Goal: Task Accomplishment & Management: Use online tool/utility

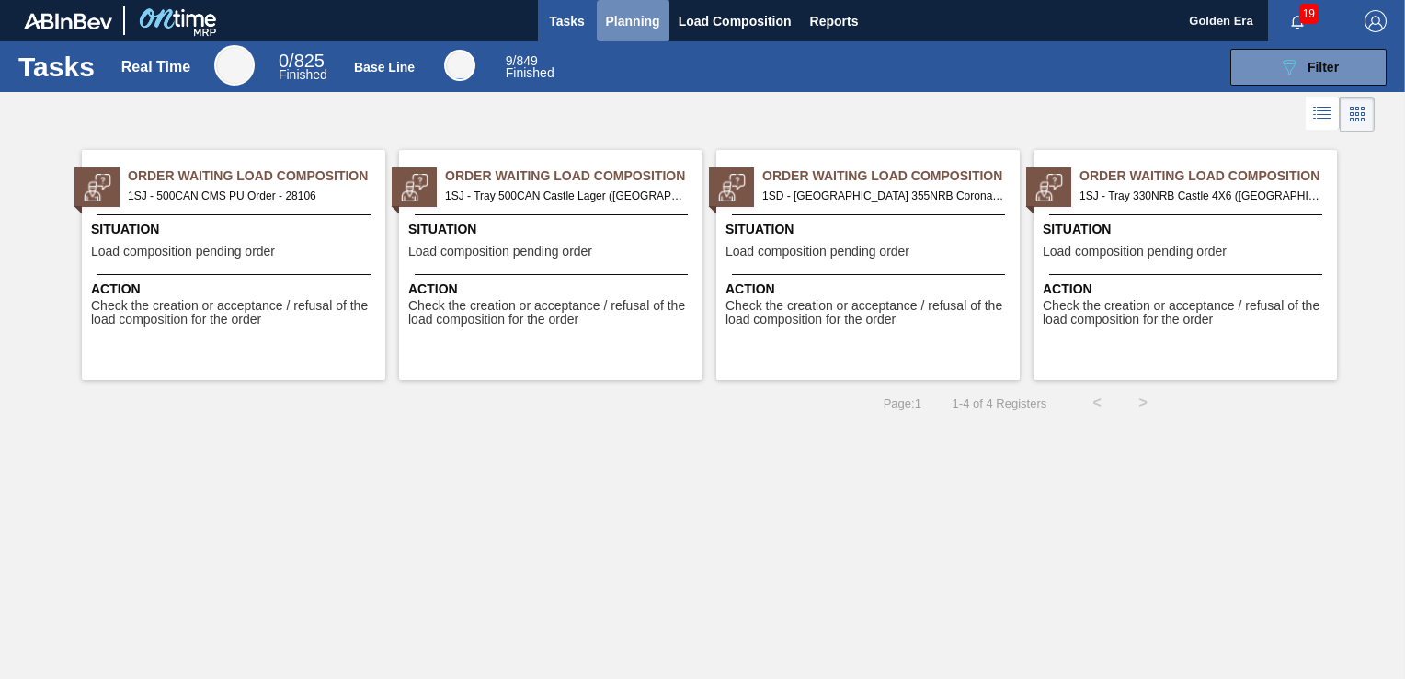
click at [603, 21] on button "Planning" at bounding box center [633, 20] width 73 height 41
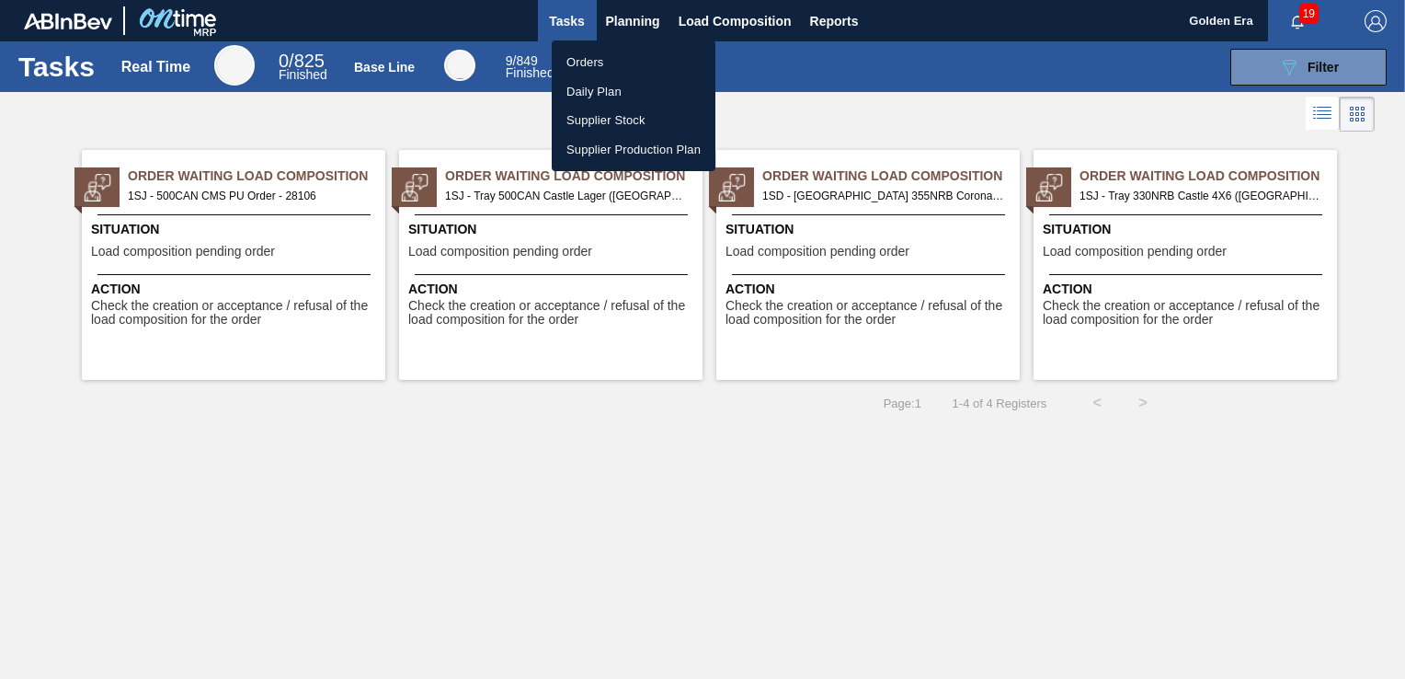
click at [607, 67] on li "Orders" at bounding box center [634, 62] width 164 height 29
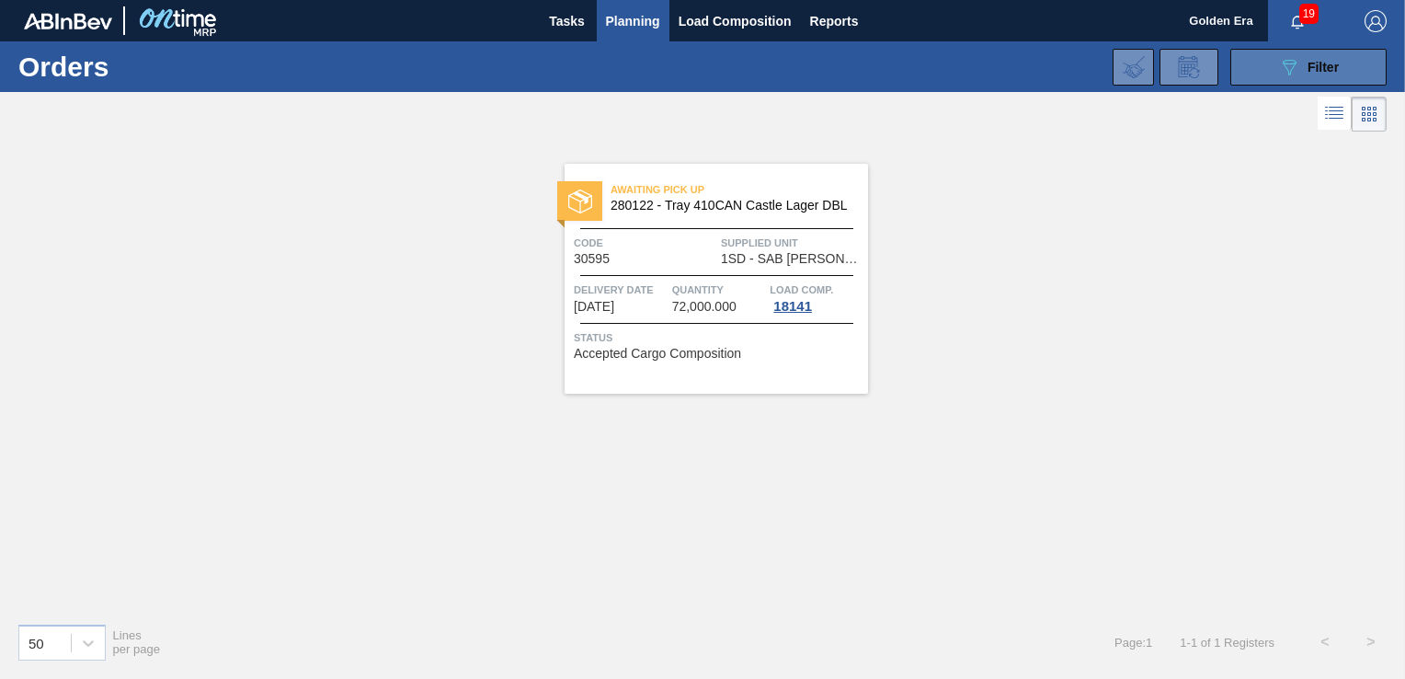
click at [1309, 54] on button "089F7B8B-B2A5-4AFE-B5C0-19BA573D28AC Filter" at bounding box center [1308, 67] width 156 height 37
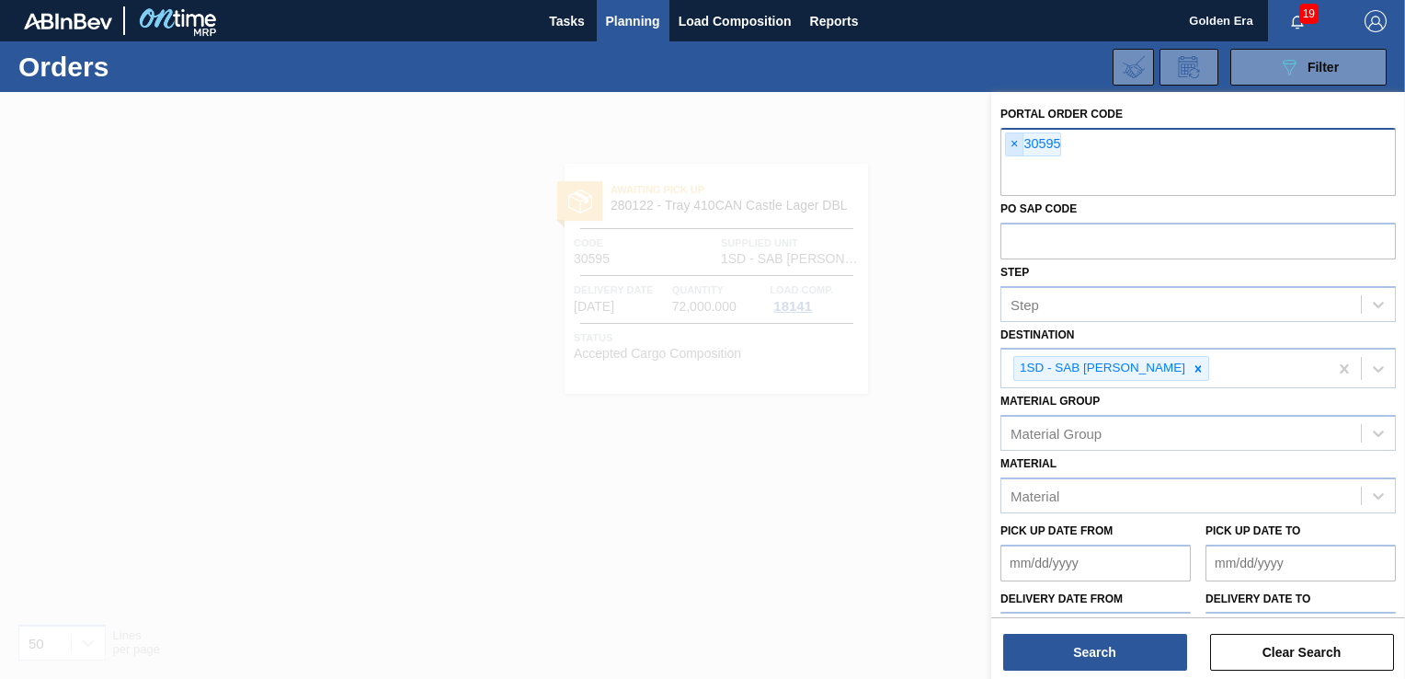
click at [1015, 143] on span "×" at bounding box center [1014, 144] width 17 height 22
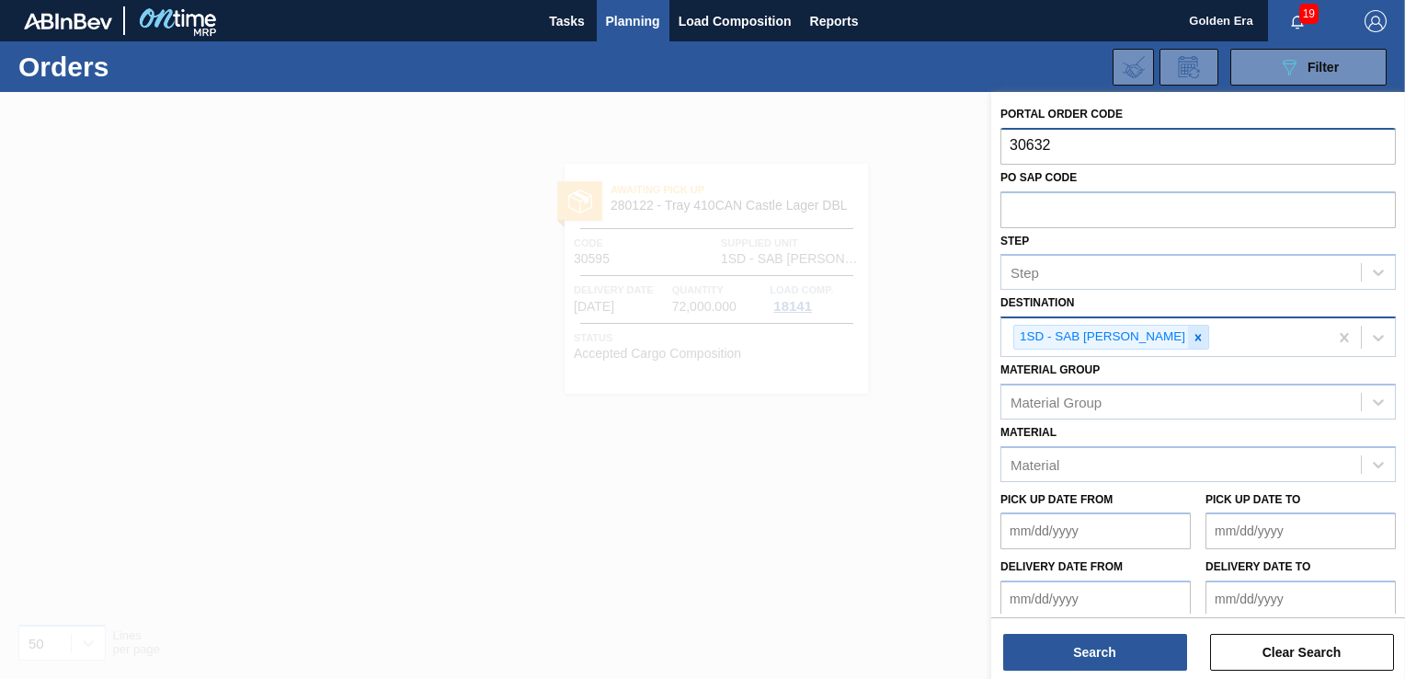
click at [1195, 334] on icon at bounding box center [1198, 337] width 6 height 6
type input "30632"
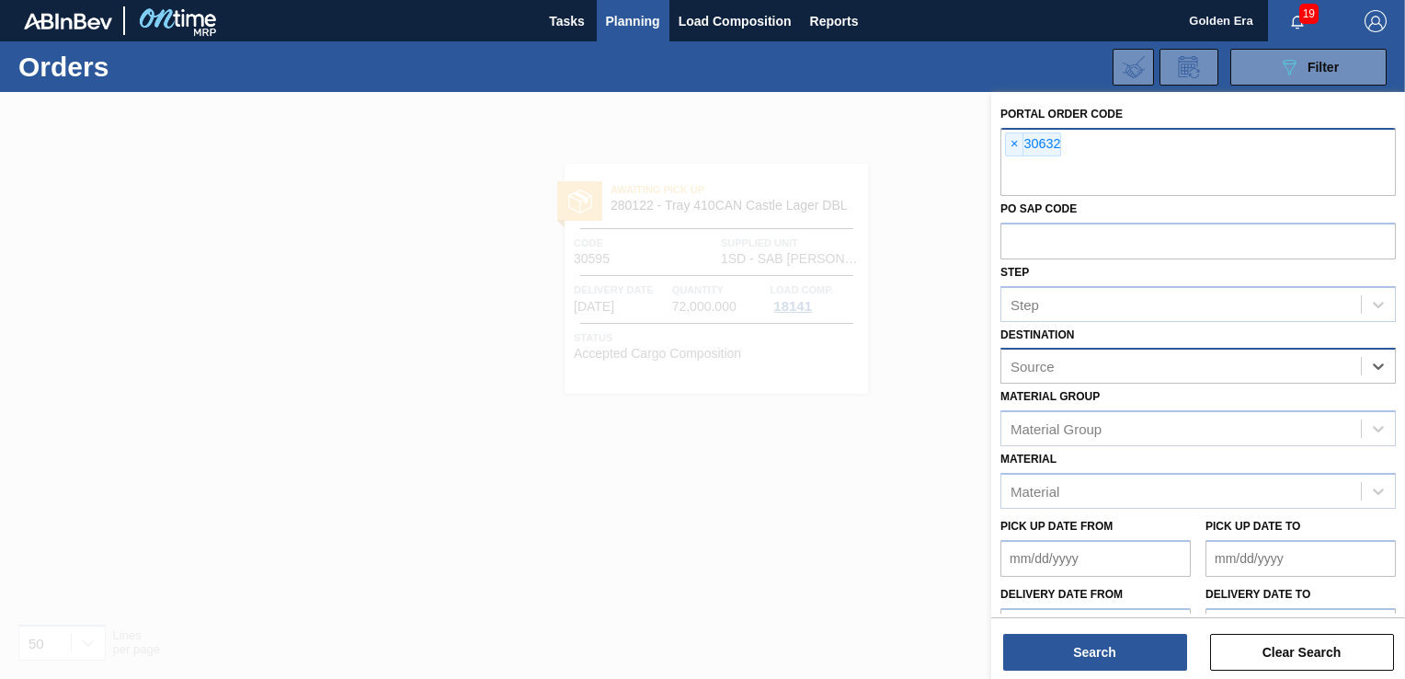
click at [1210, 374] on div "Source" at bounding box center [1181, 366] width 360 height 27
drag, startPoint x: 1243, startPoint y: 530, endPoint x: 931, endPoint y: 129, distance: 507.8
click at [942, 109] on div at bounding box center [702, 431] width 1405 height 679
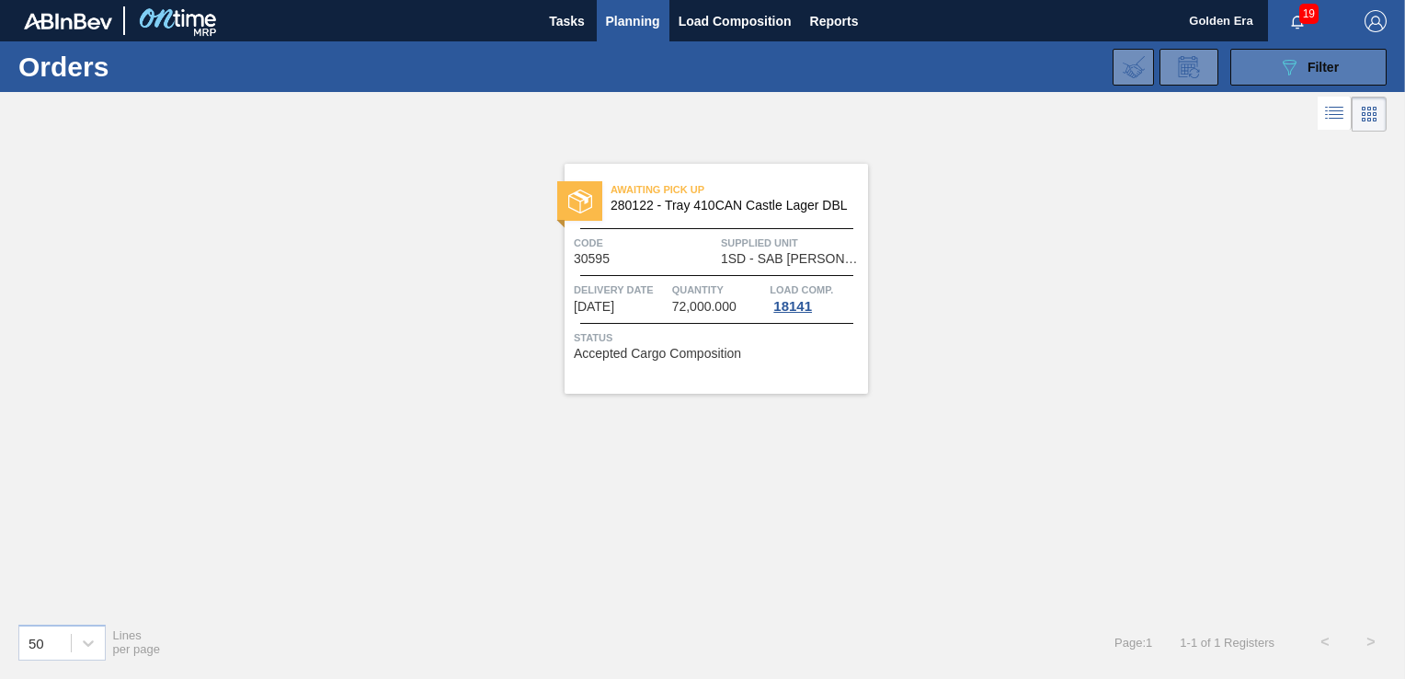
click at [1303, 64] on div "089F7B8B-B2A5-4AFE-B5C0-19BA573D28AC Filter" at bounding box center [1308, 67] width 61 height 22
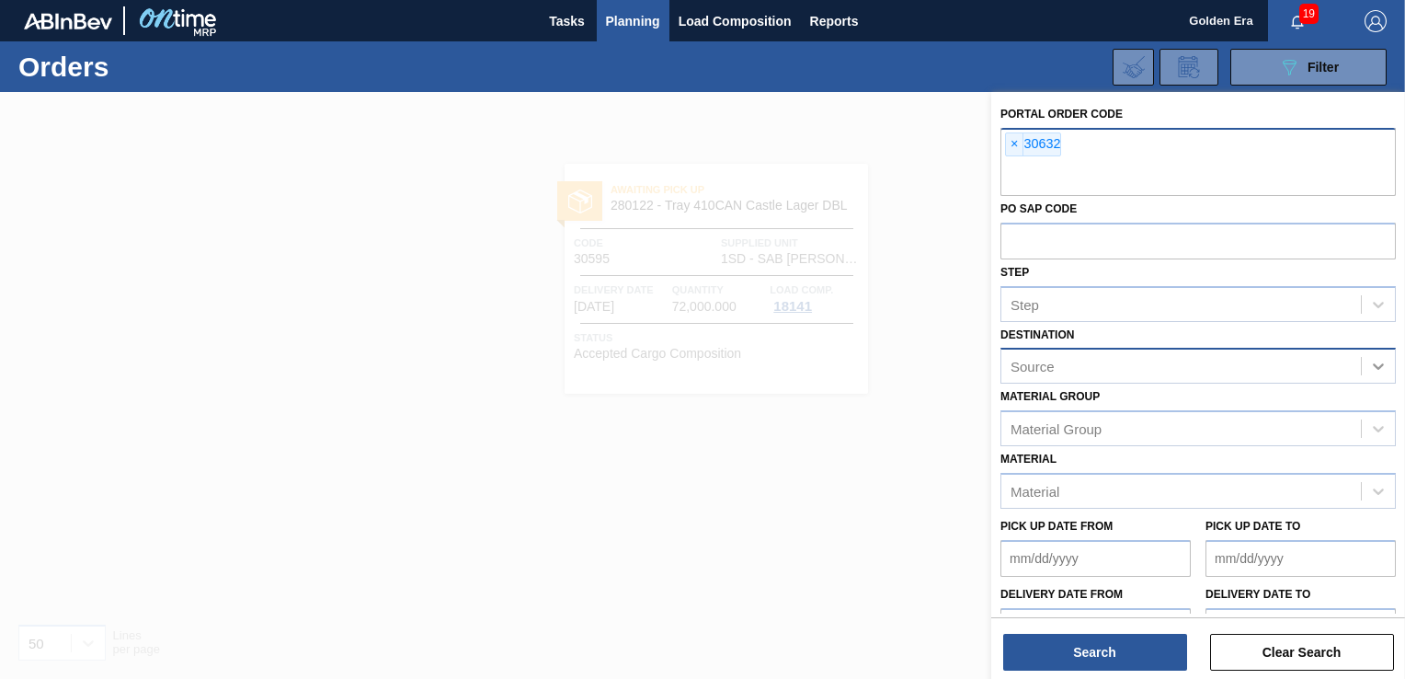
click at [1373, 359] on icon at bounding box center [1378, 366] width 18 height 18
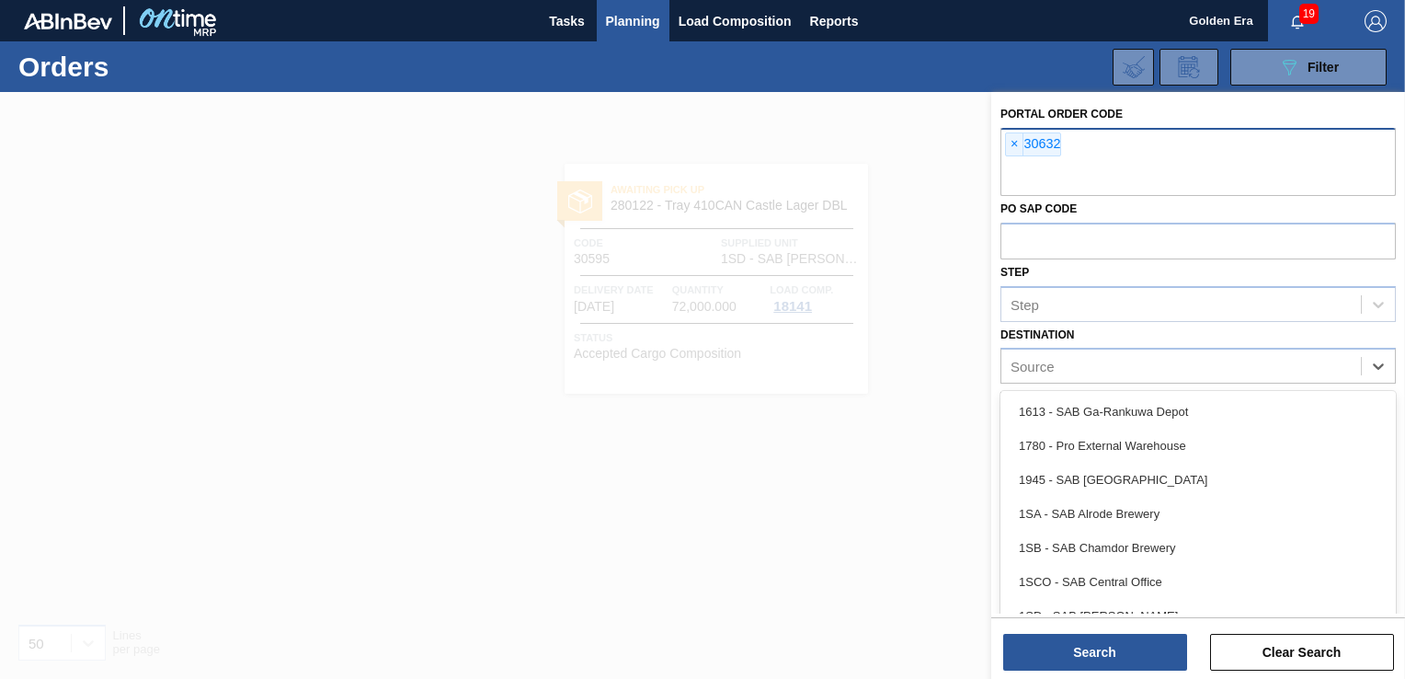
click at [1125, 549] on div "1SB - SAB Chamdor Brewery" at bounding box center [1197, 548] width 395 height 34
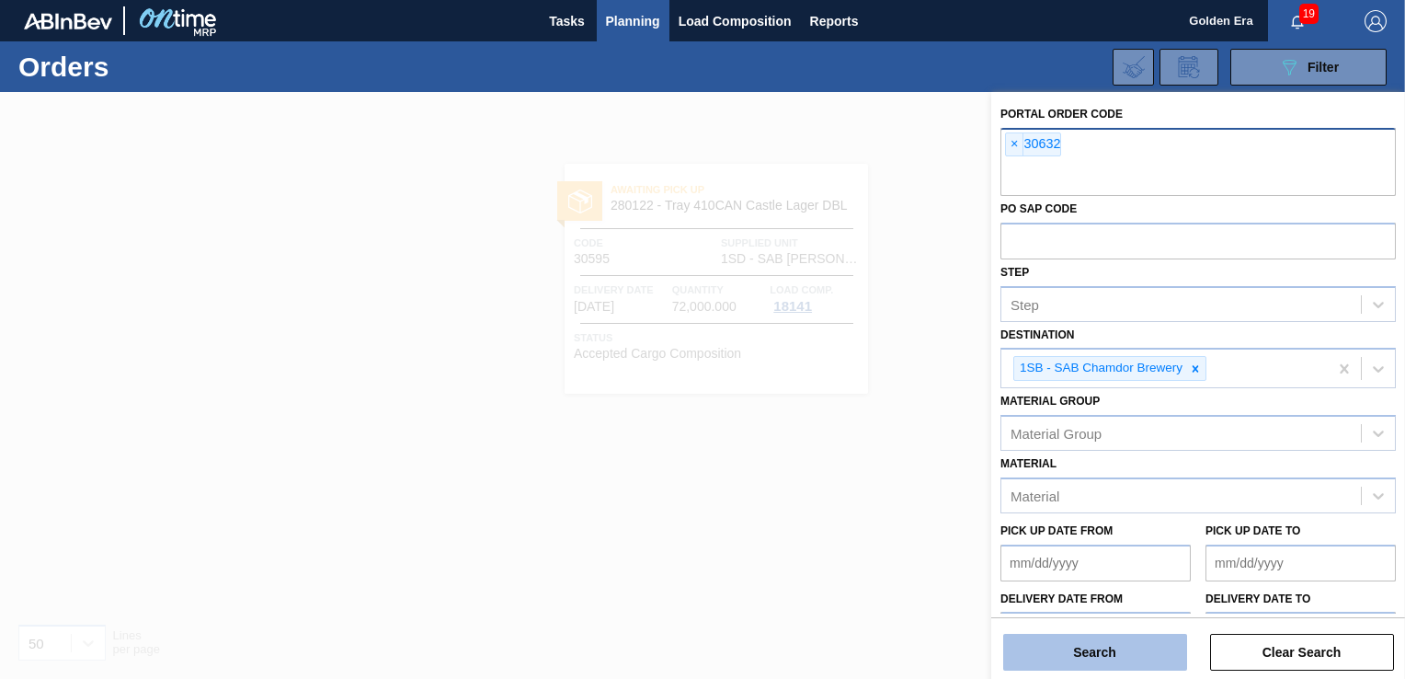
click at [1055, 654] on button "Search" at bounding box center [1095, 652] width 184 height 37
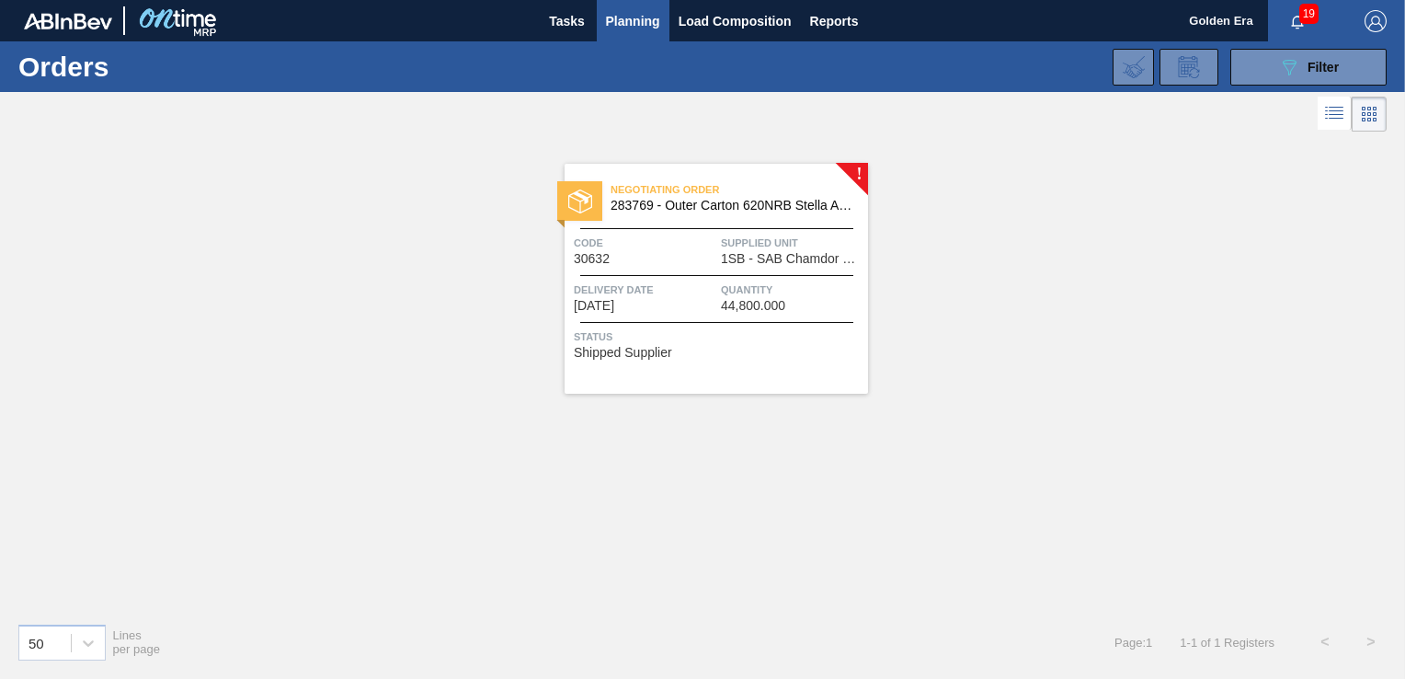
click at [750, 344] on span "Status" at bounding box center [719, 336] width 290 height 18
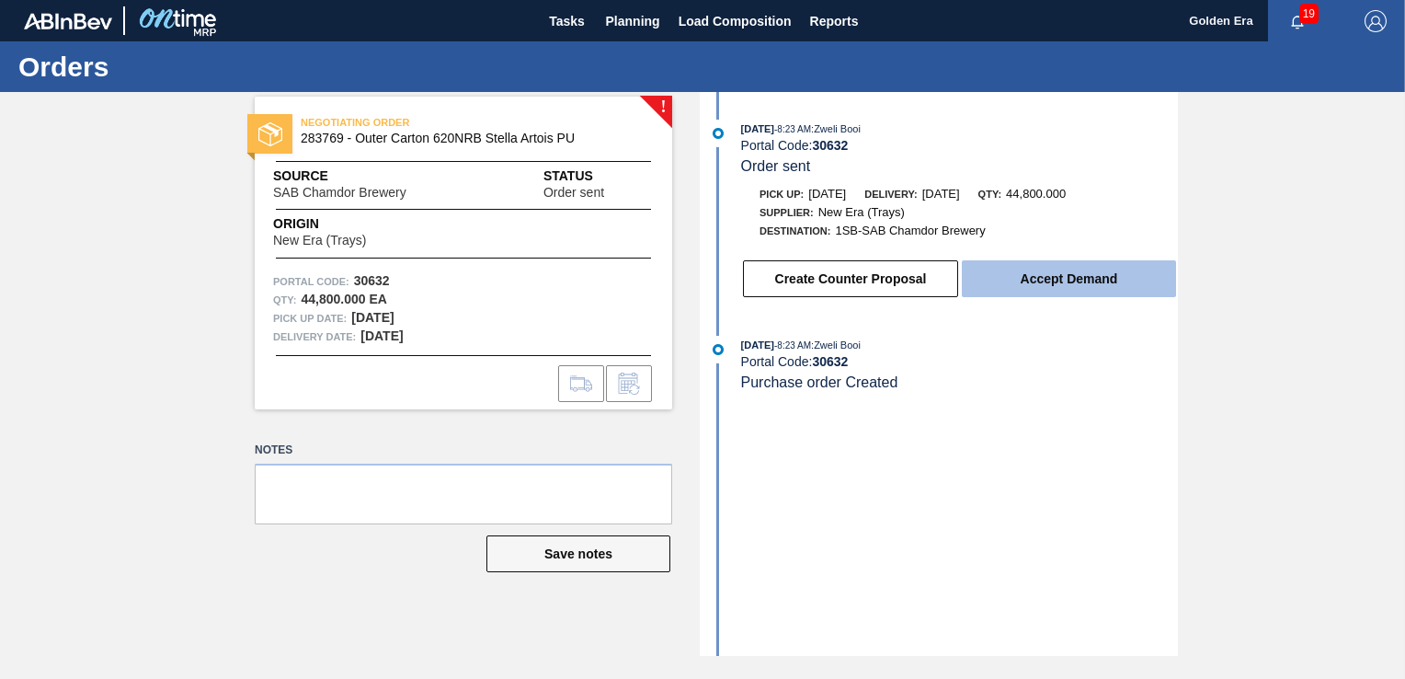
click at [1087, 295] on button "Accept Demand" at bounding box center [1069, 278] width 214 height 37
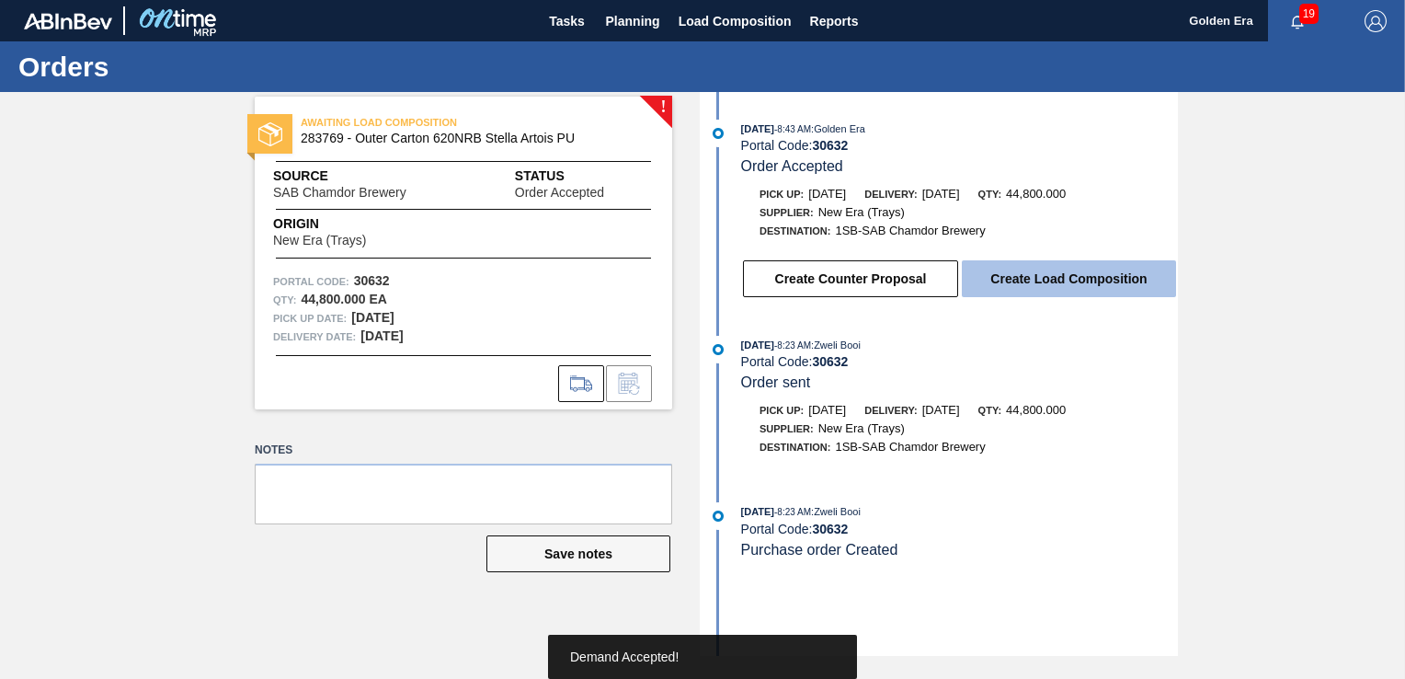
click at [1043, 271] on button "Create Load Composition" at bounding box center [1069, 278] width 214 height 37
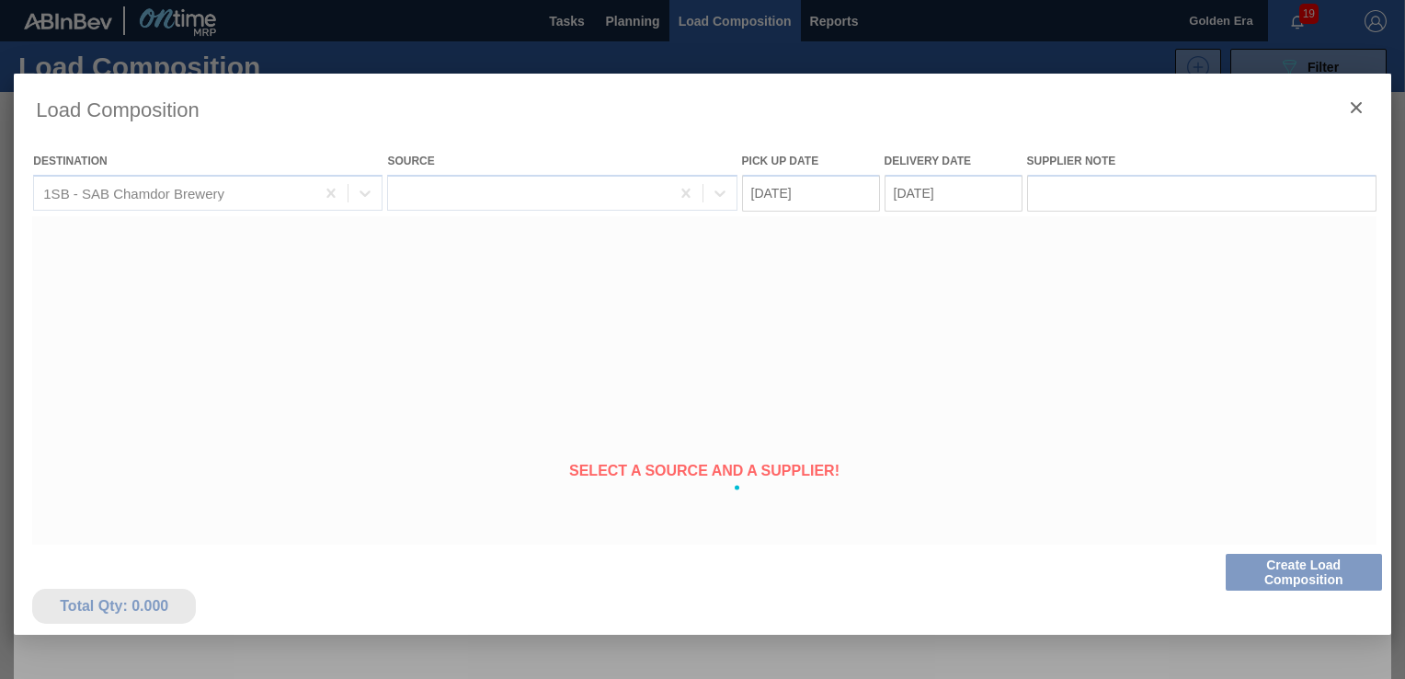
type Date "[DATE]"
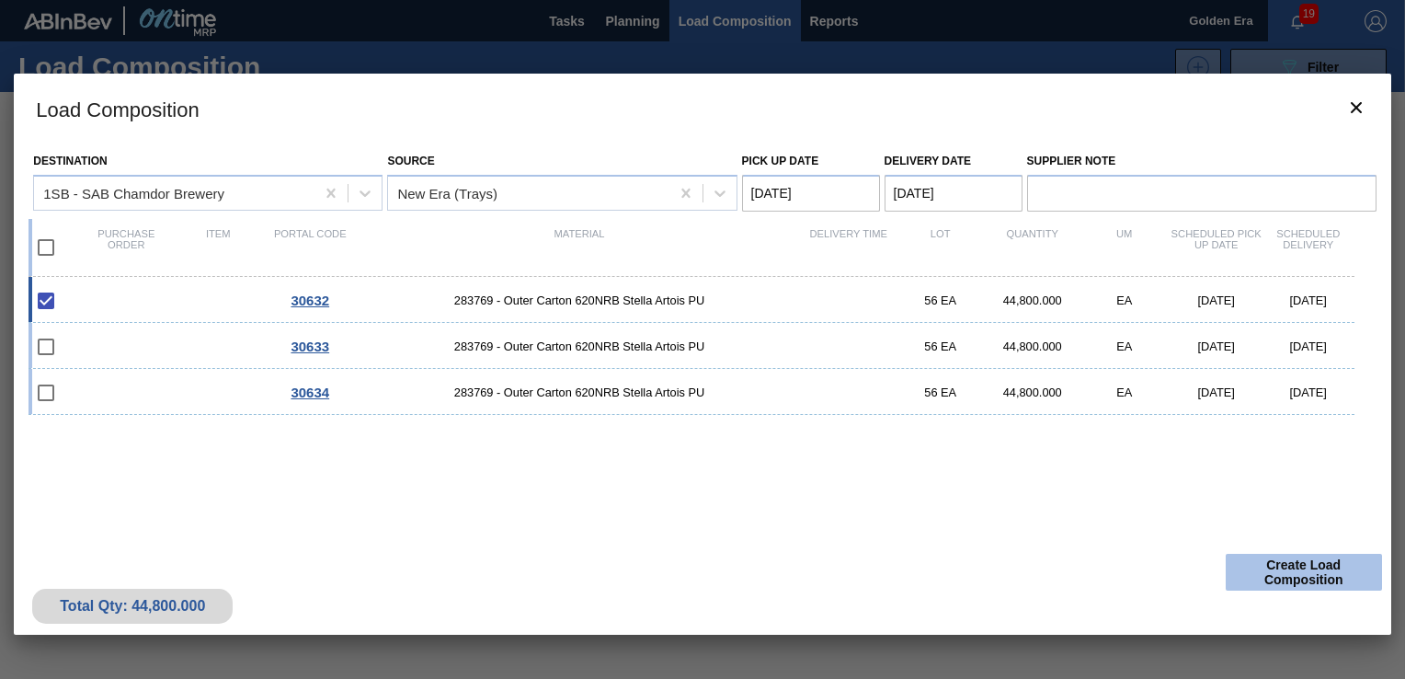
click at [1305, 572] on button "Create Load Composition" at bounding box center [1304, 572] width 156 height 37
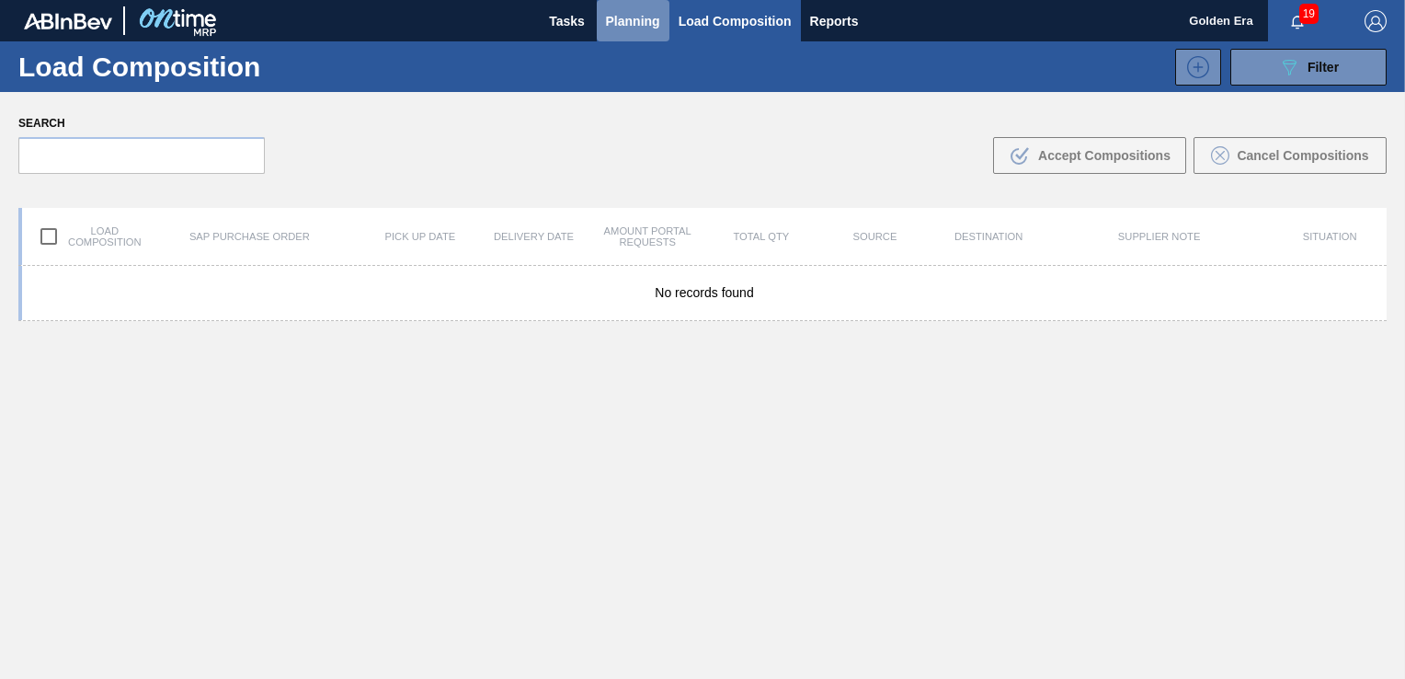
click at [626, 23] on span "Planning" at bounding box center [633, 21] width 54 height 22
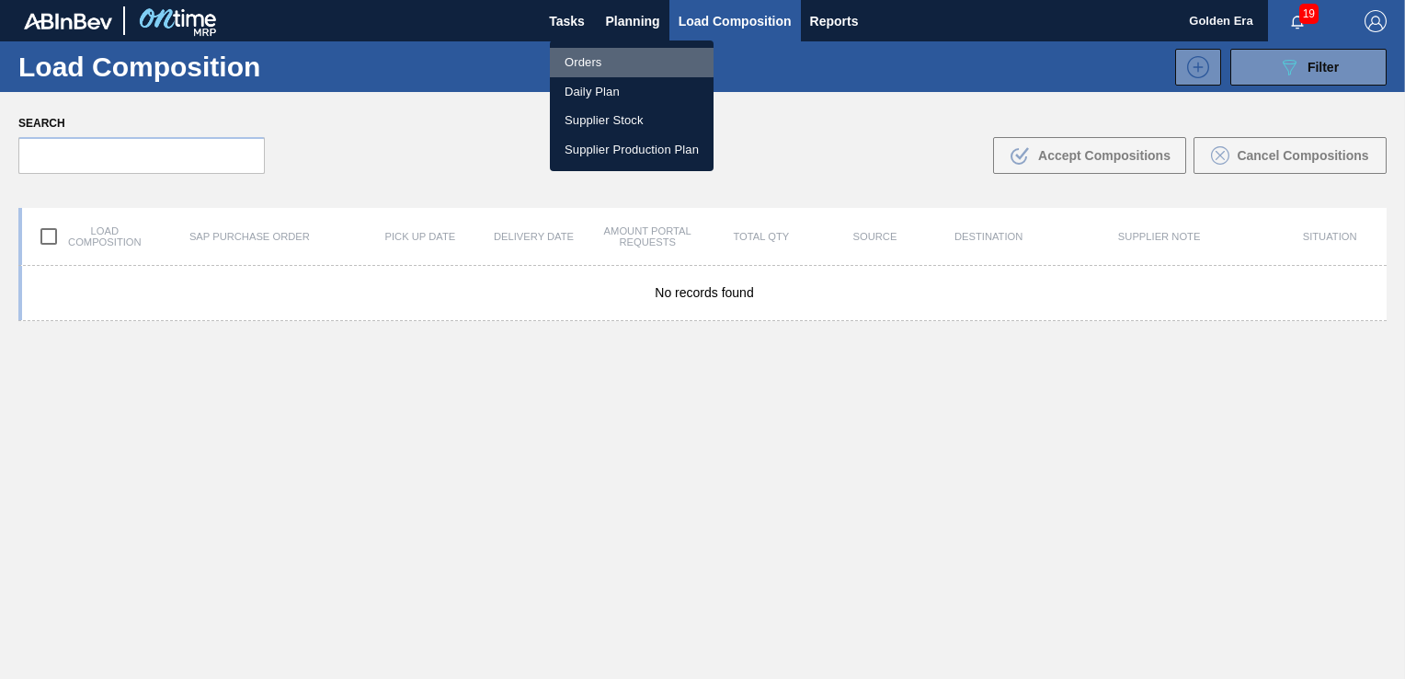
click at [576, 61] on li "Orders" at bounding box center [632, 62] width 164 height 29
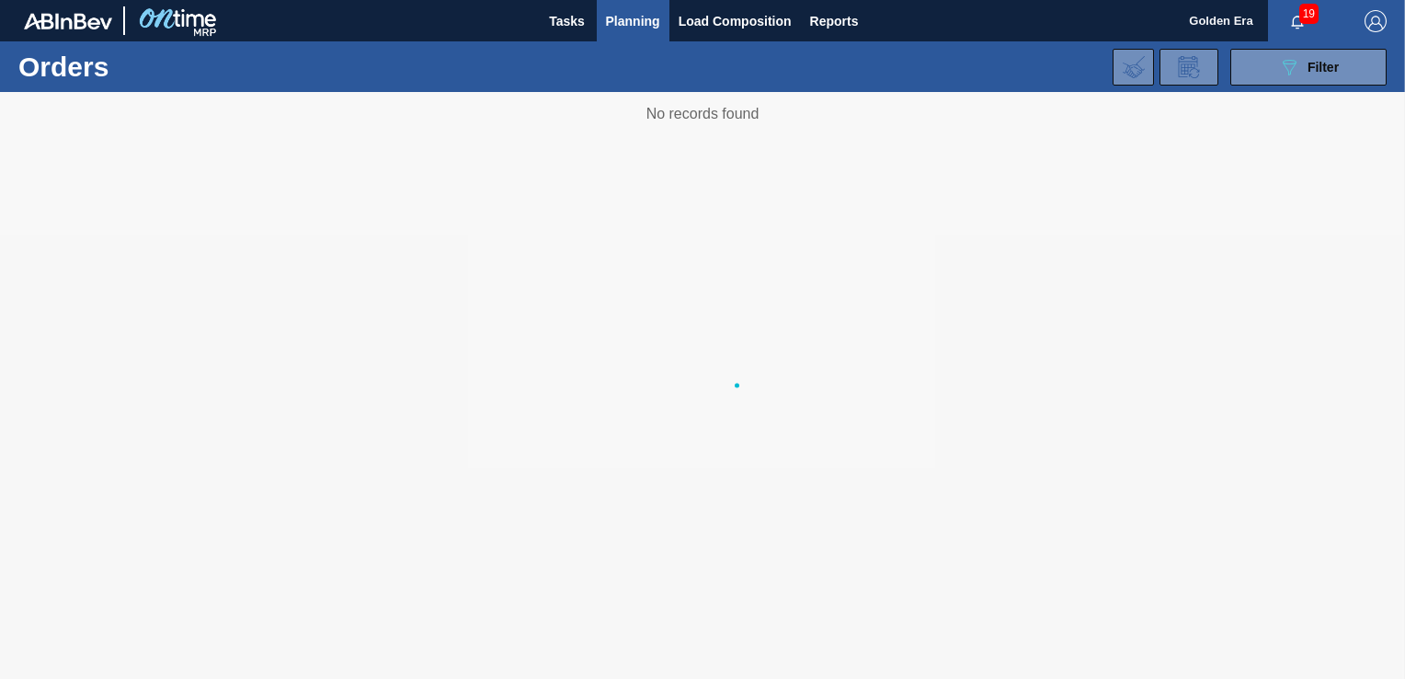
click at [1325, 0] on body "Tasks Planning Load Composition Reports Golden Era 19 Mark all as read Orders 0…" at bounding box center [702, 0] width 1405 height 0
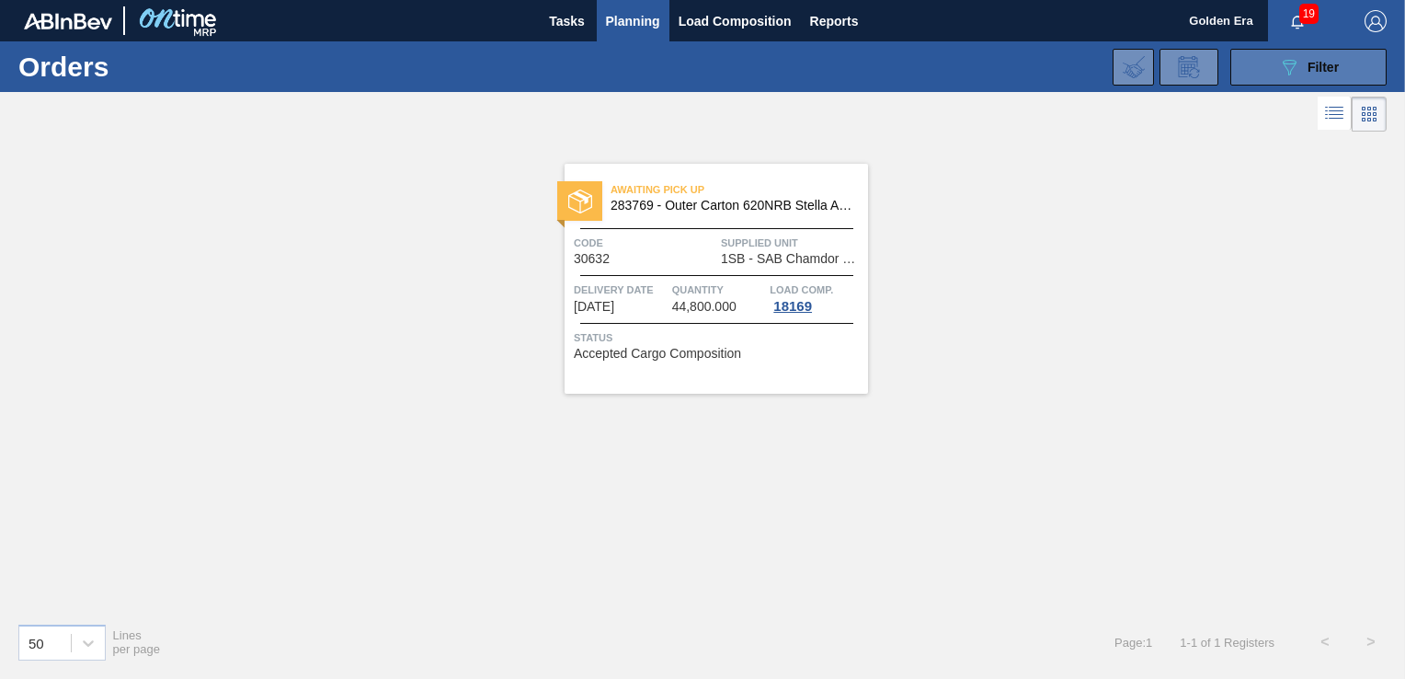
click at [1313, 72] on span "Filter" at bounding box center [1323, 67] width 31 height 15
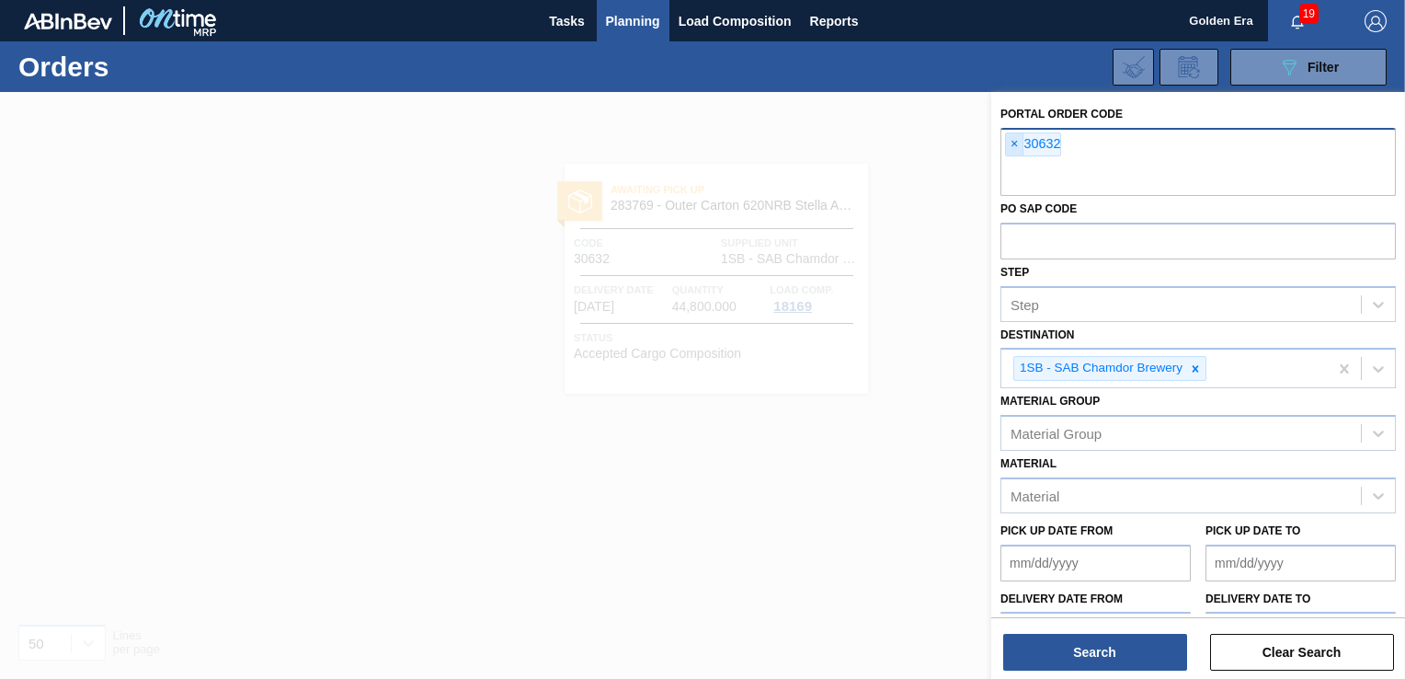
click at [1019, 142] on span "×" at bounding box center [1014, 144] width 17 height 22
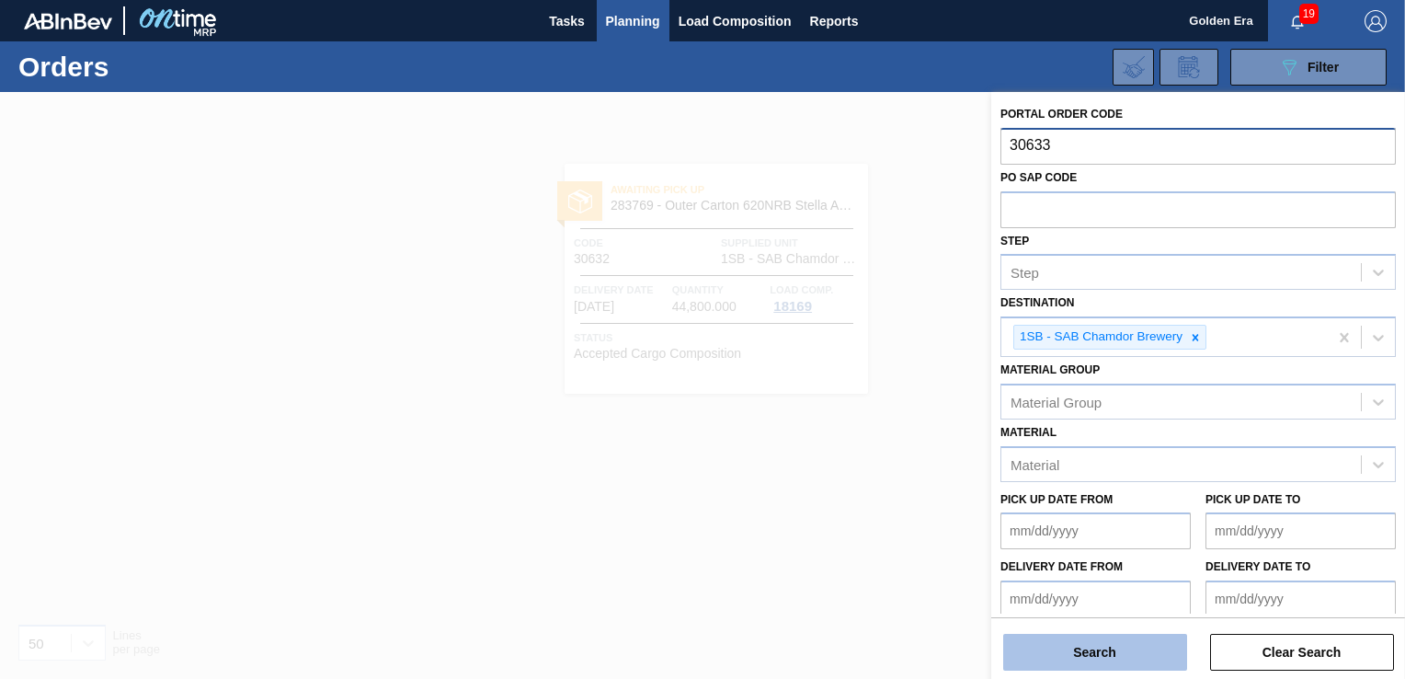
type input "30633"
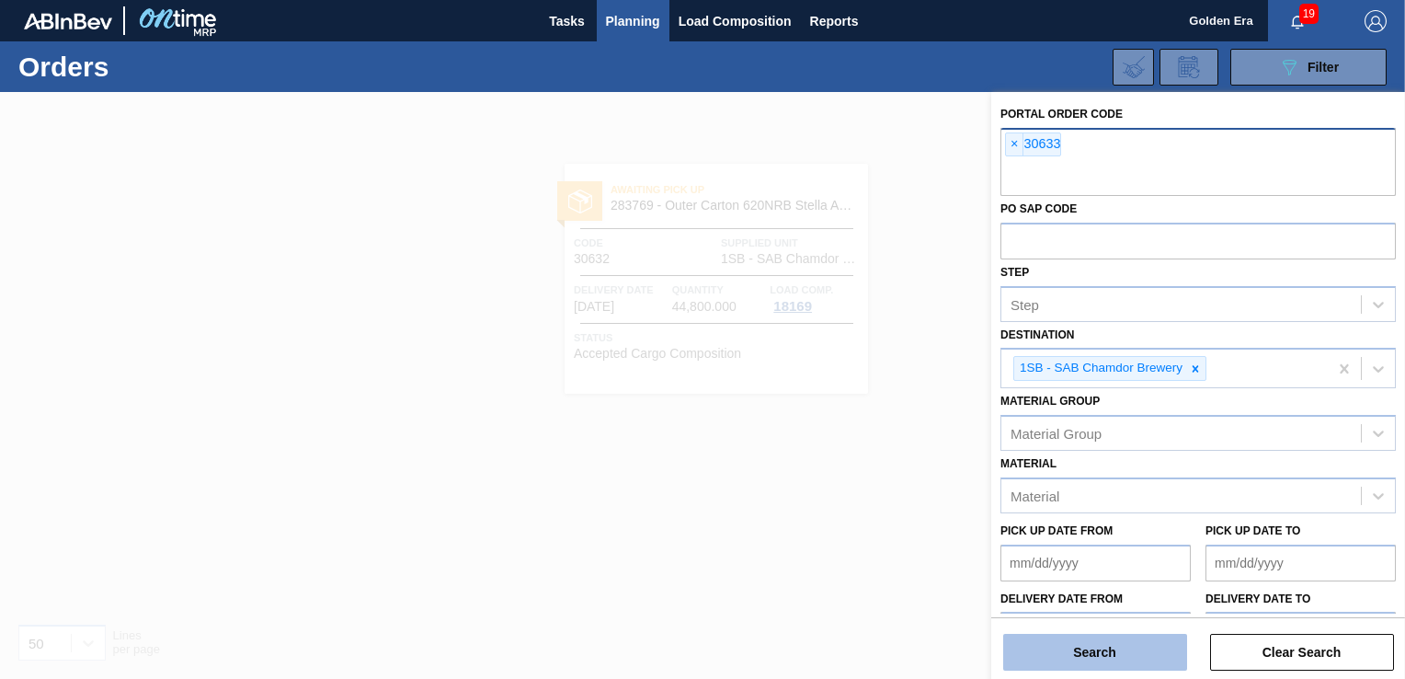
click at [1108, 668] on button "Search" at bounding box center [1095, 652] width 184 height 37
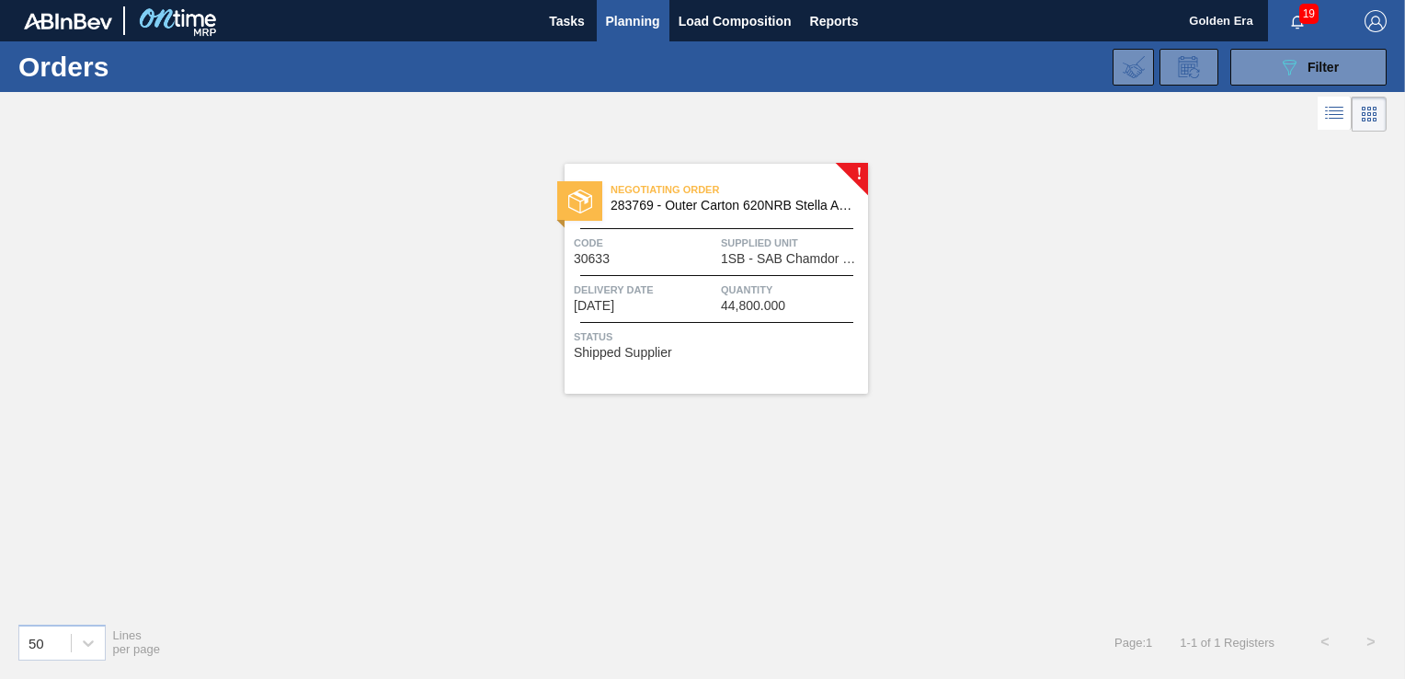
click at [775, 356] on div "Negotiating Order 283769 - Outer Carton 620NRB Stella Artois PU Code 30633 Supp…" at bounding box center [716, 279] width 303 height 230
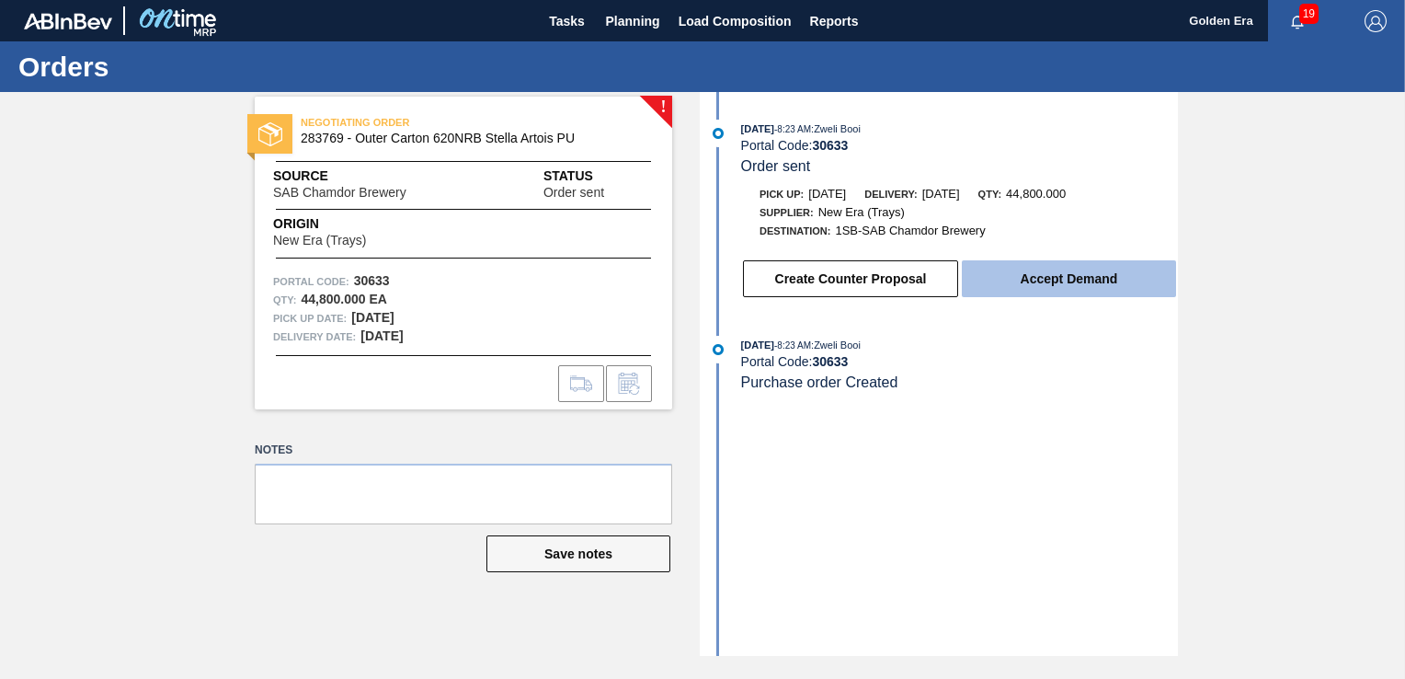
click at [1098, 281] on button "Accept Demand" at bounding box center [1069, 278] width 214 height 37
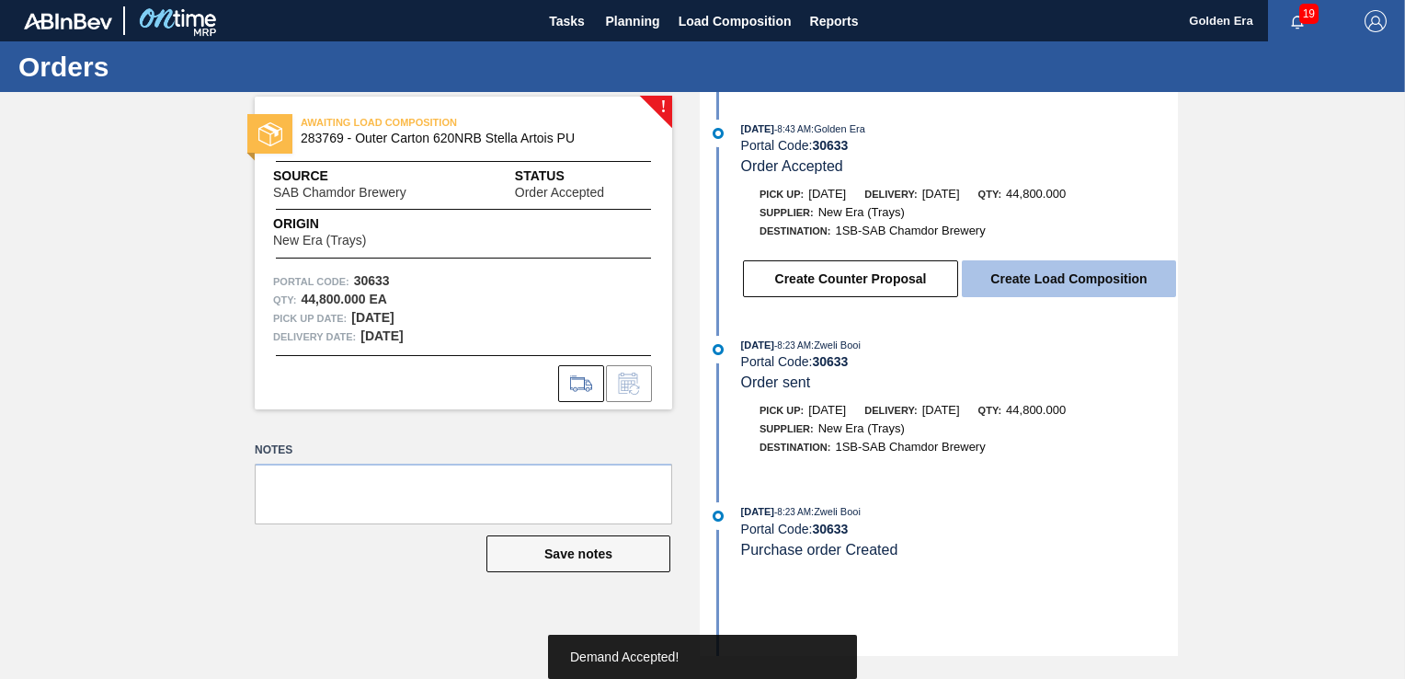
click at [1107, 289] on button "Create Load Composition" at bounding box center [1069, 278] width 214 height 37
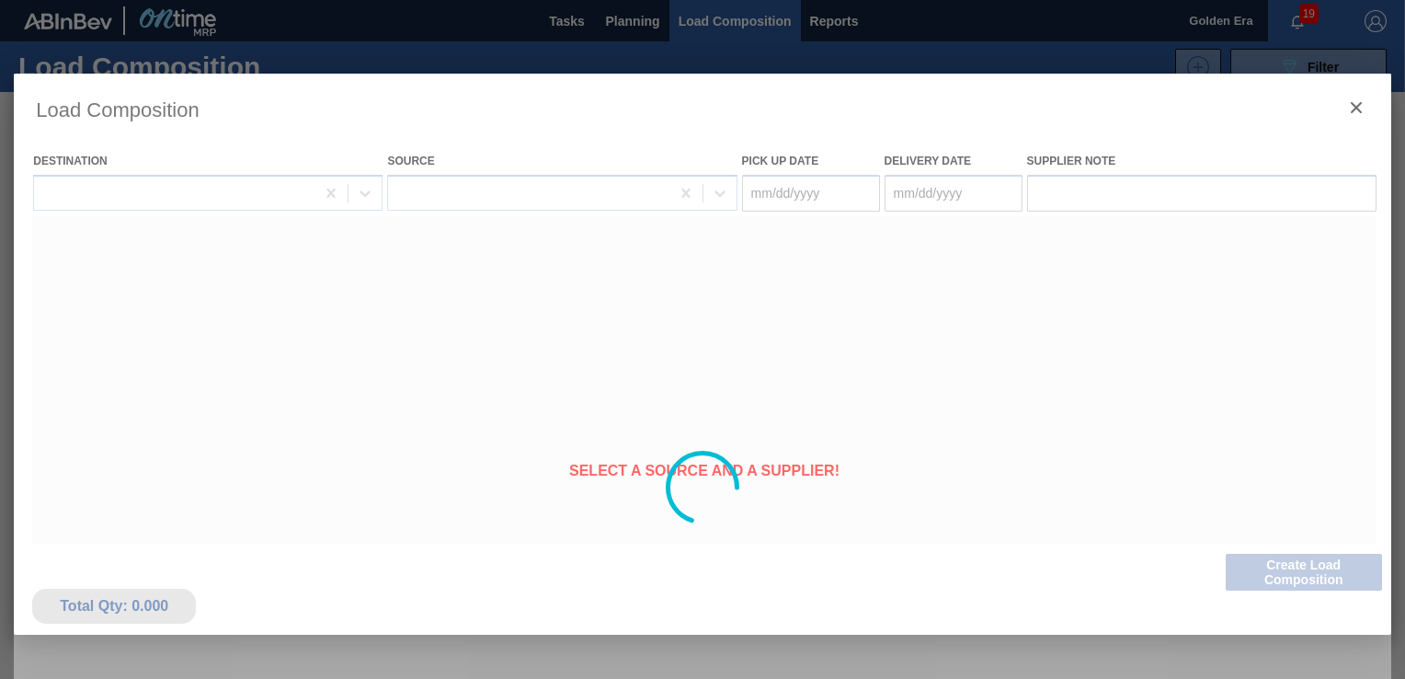
type Date "[DATE]"
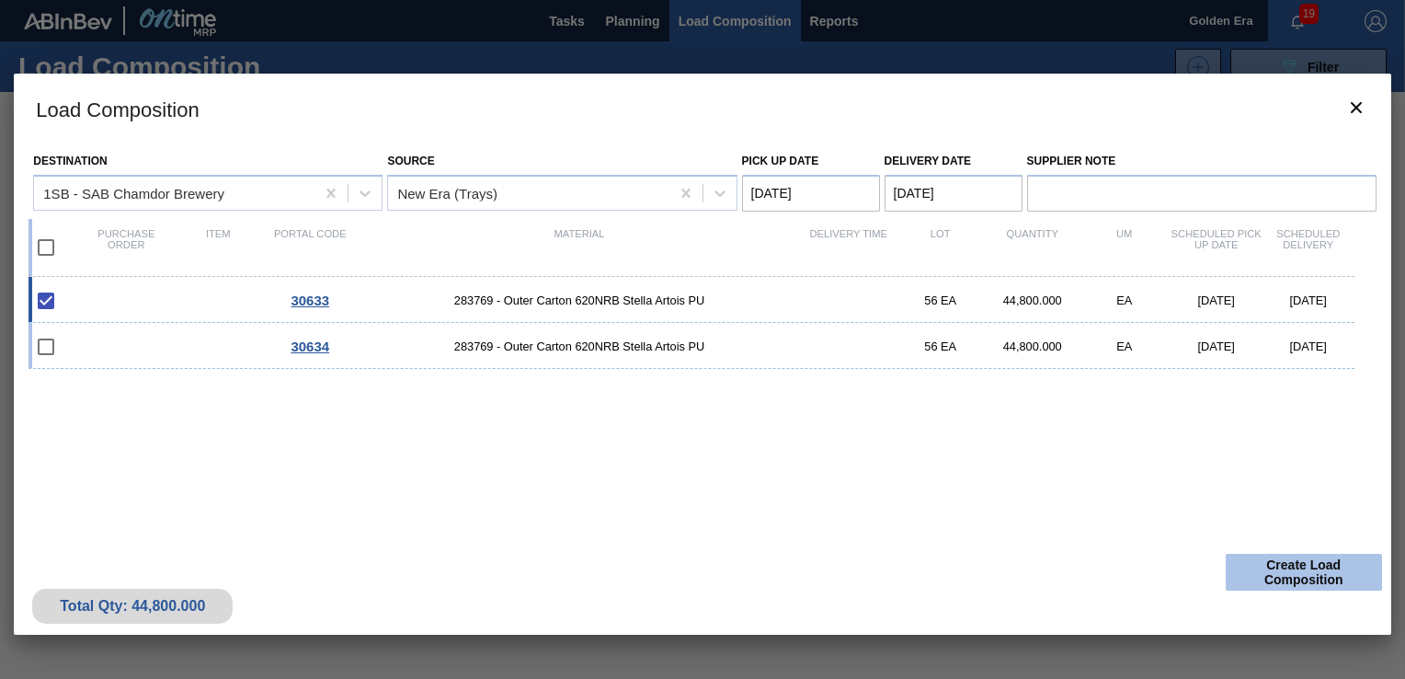
click at [1307, 575] on button "Create Load Composition" at bounding box center [1304, 572] width 156 height 37
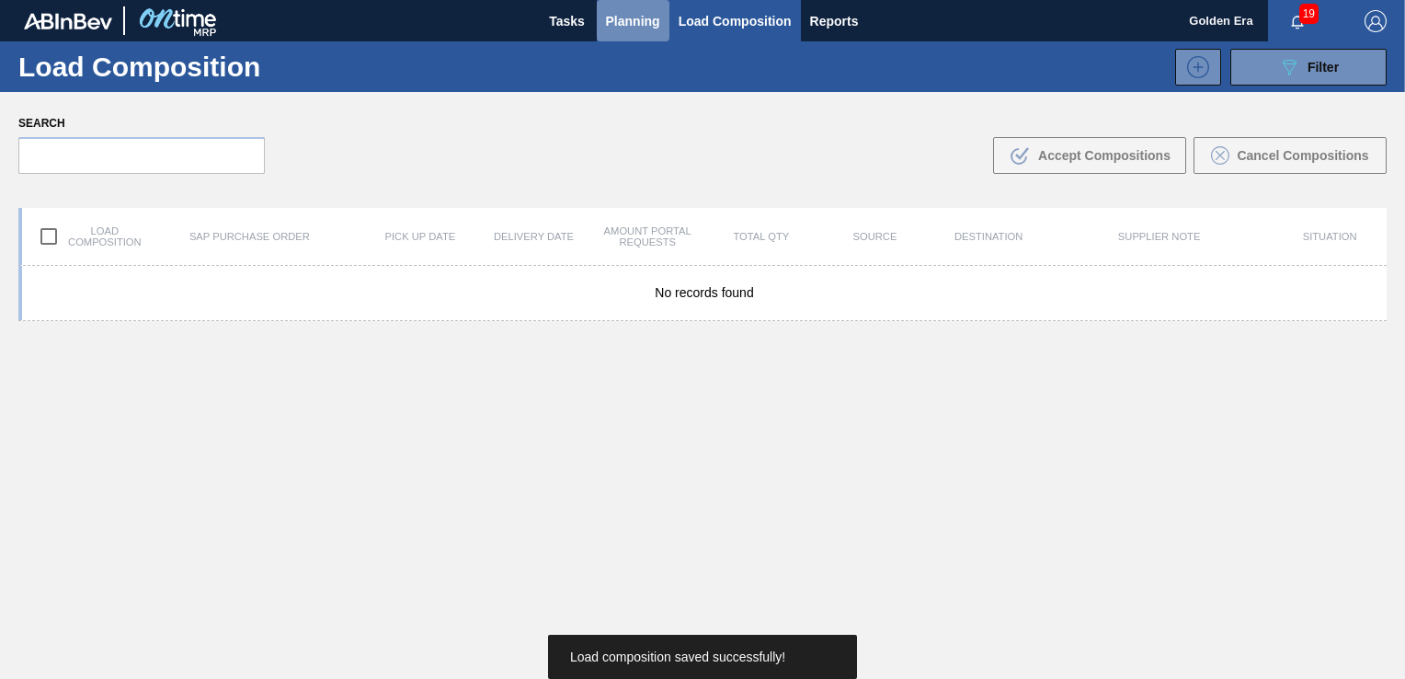
click at [611, 15] on span "Planning" at bounding box center [633, 21] width 54 height 22
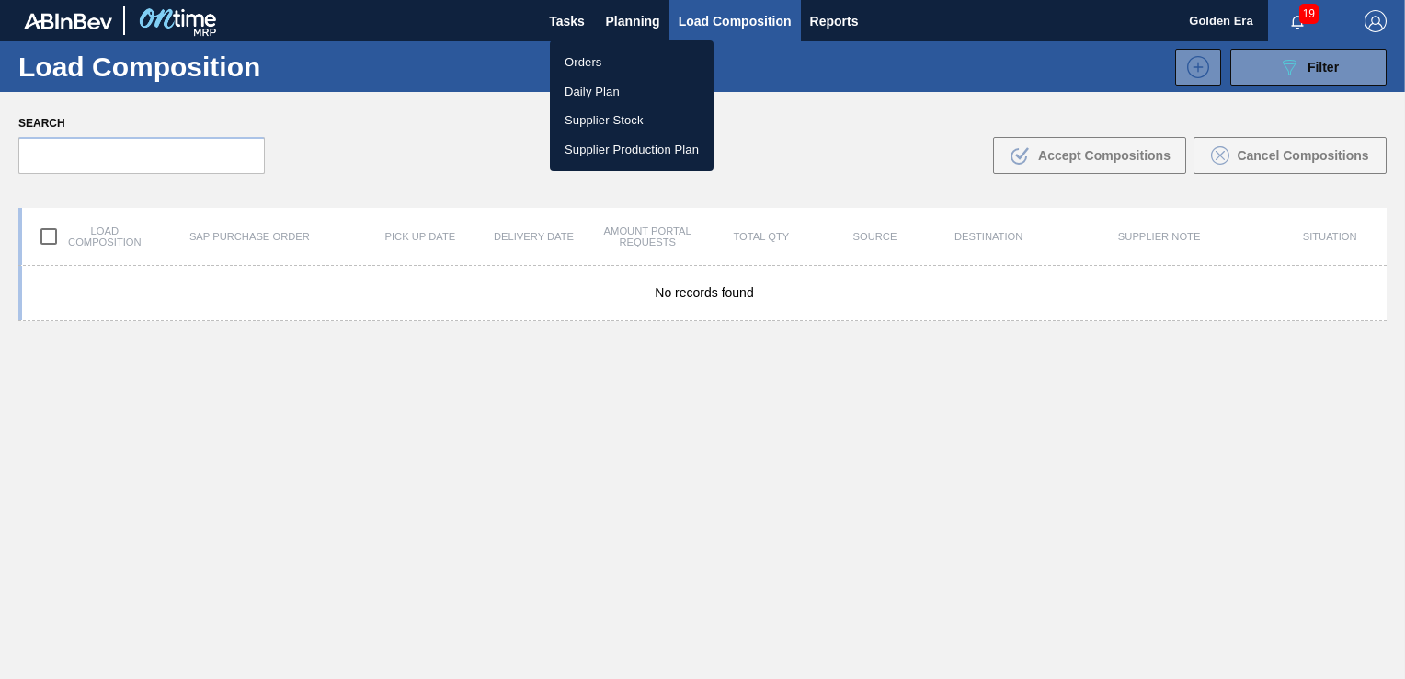
click at [566, 65] on li "Orders" at bounding box center [632, 62] width 164 height 29
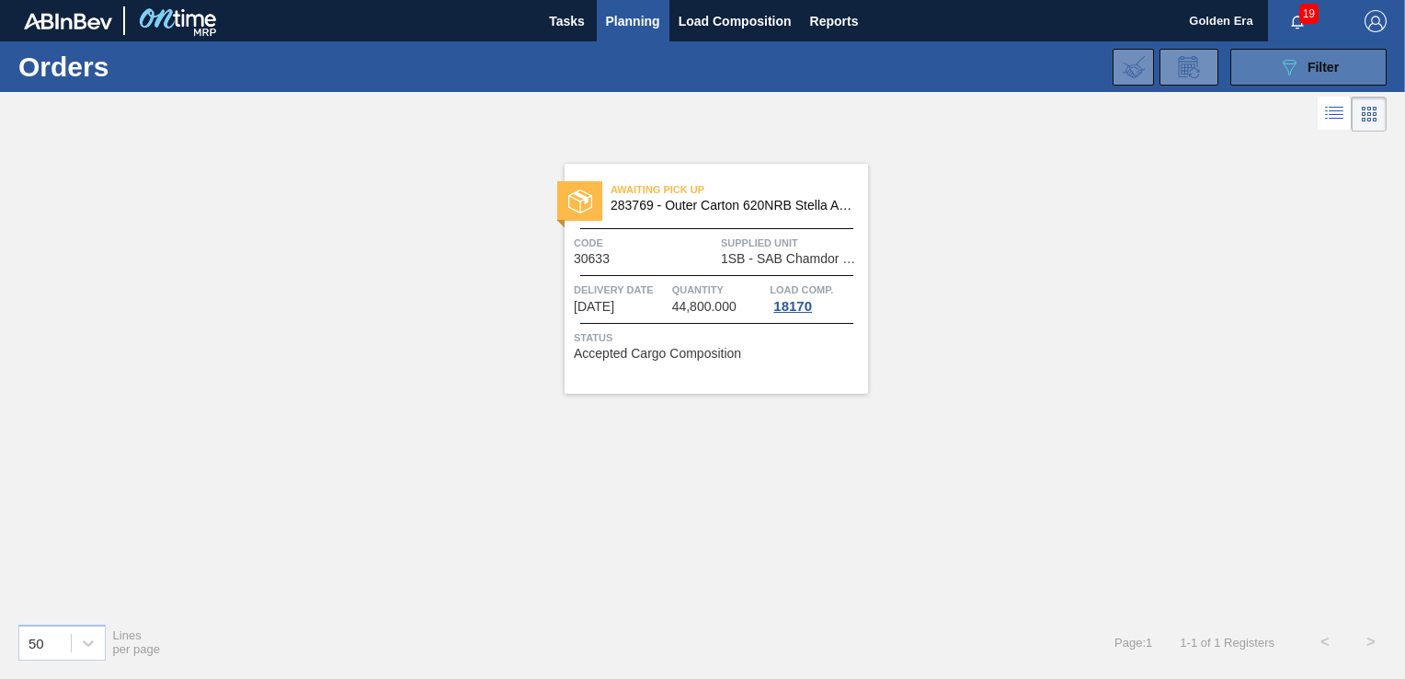
click at [1338, 53] on button "089F7B8B-B2A5-4AFE-B5C0-19BA573D28AC Filter" at bounding box center [1308, 67] width 156 height 37
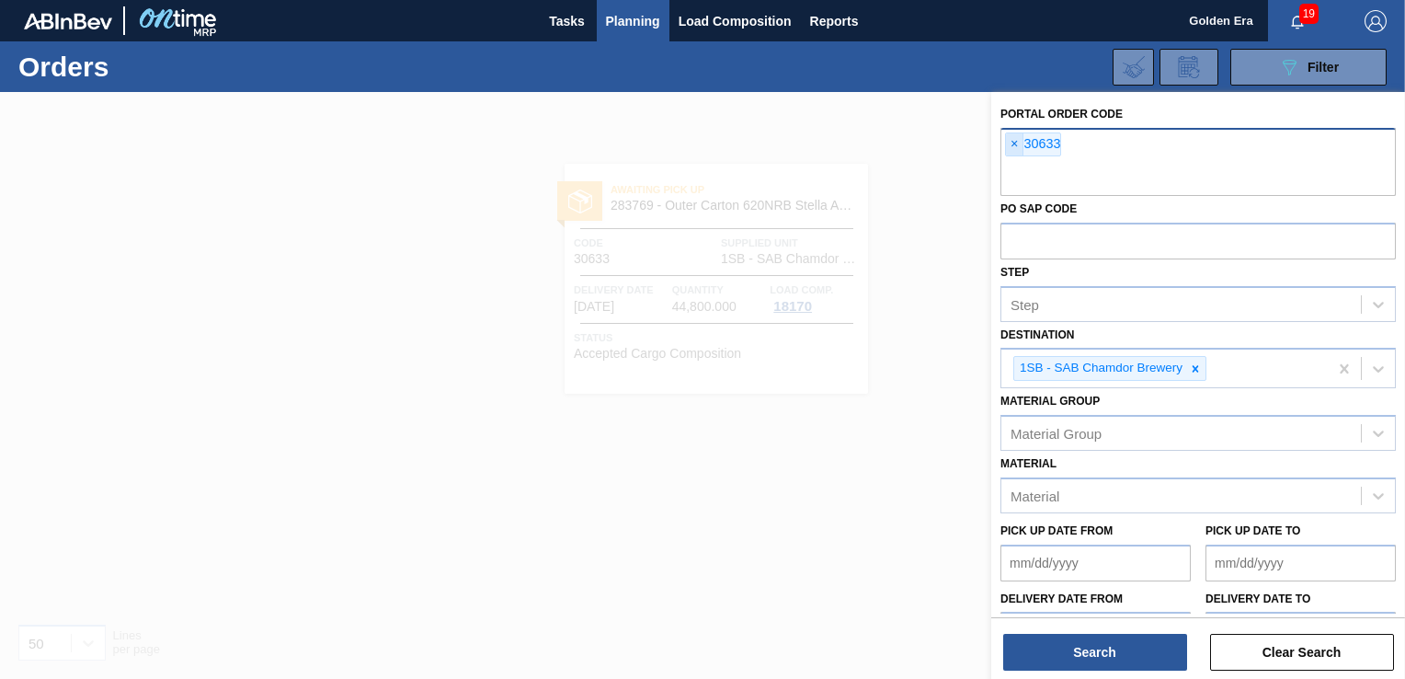
click at [1006, 142] on span "×" at bounding box center [1014, 144] width 17 height 22
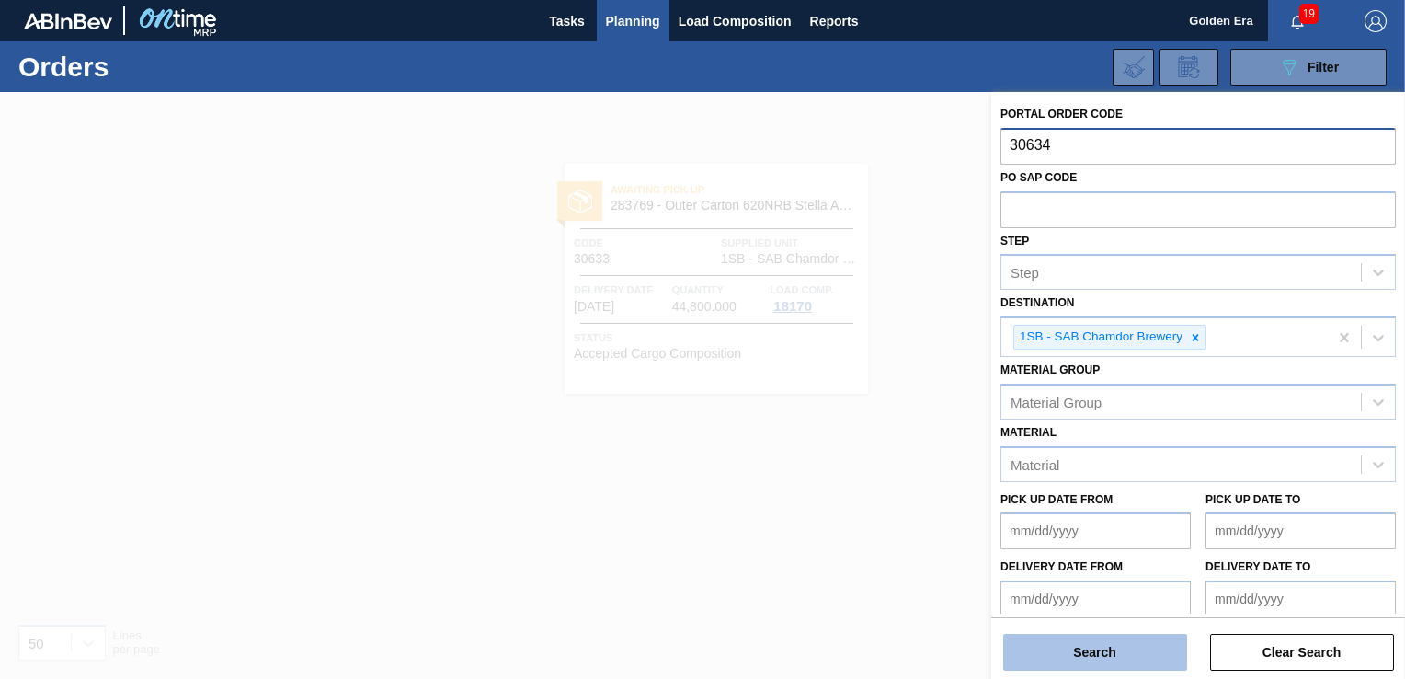
type input "30634"
click at [1056, 643] on button "Search" at bounding box center [1095, 652] width 184 height 37
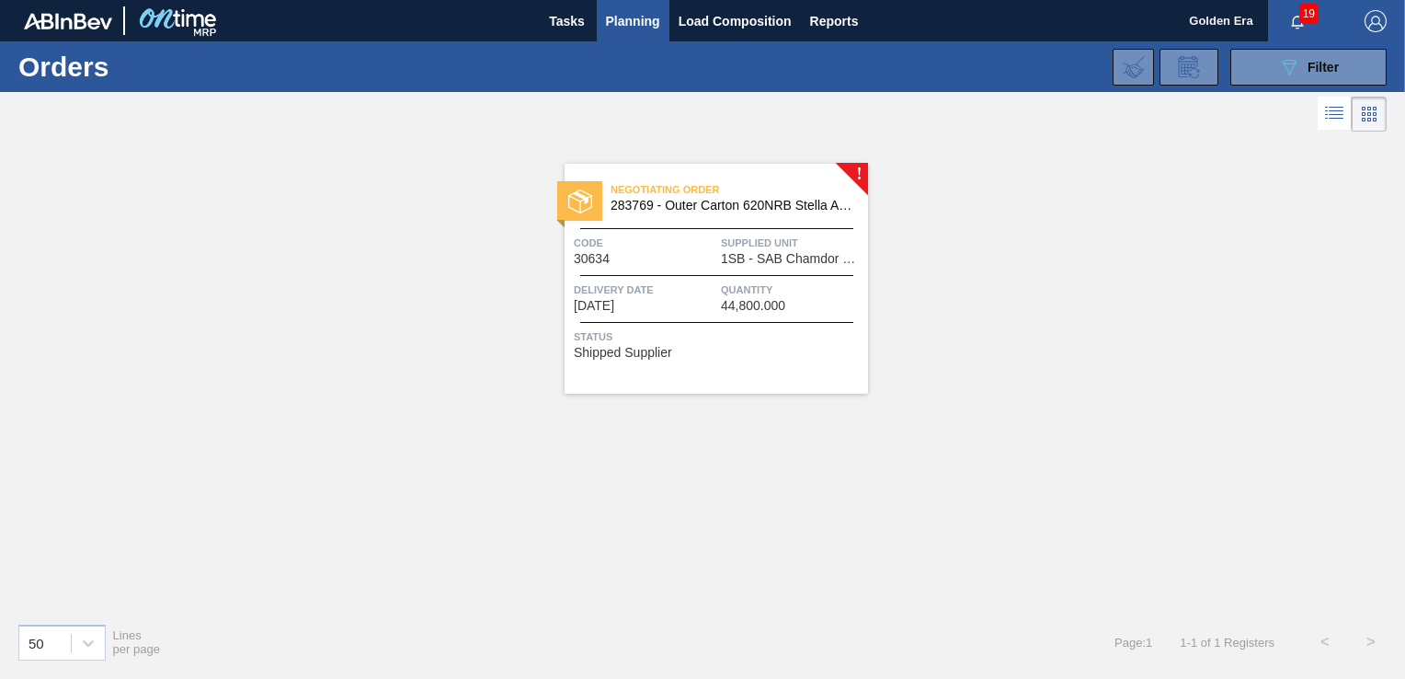
click at [754, 359] on div "Negotiating Order 283769 - Outer Carton 620NRB Stella Artois PU Code 30634 Supp…" at bounding box center [716, 279] width 303 height 230
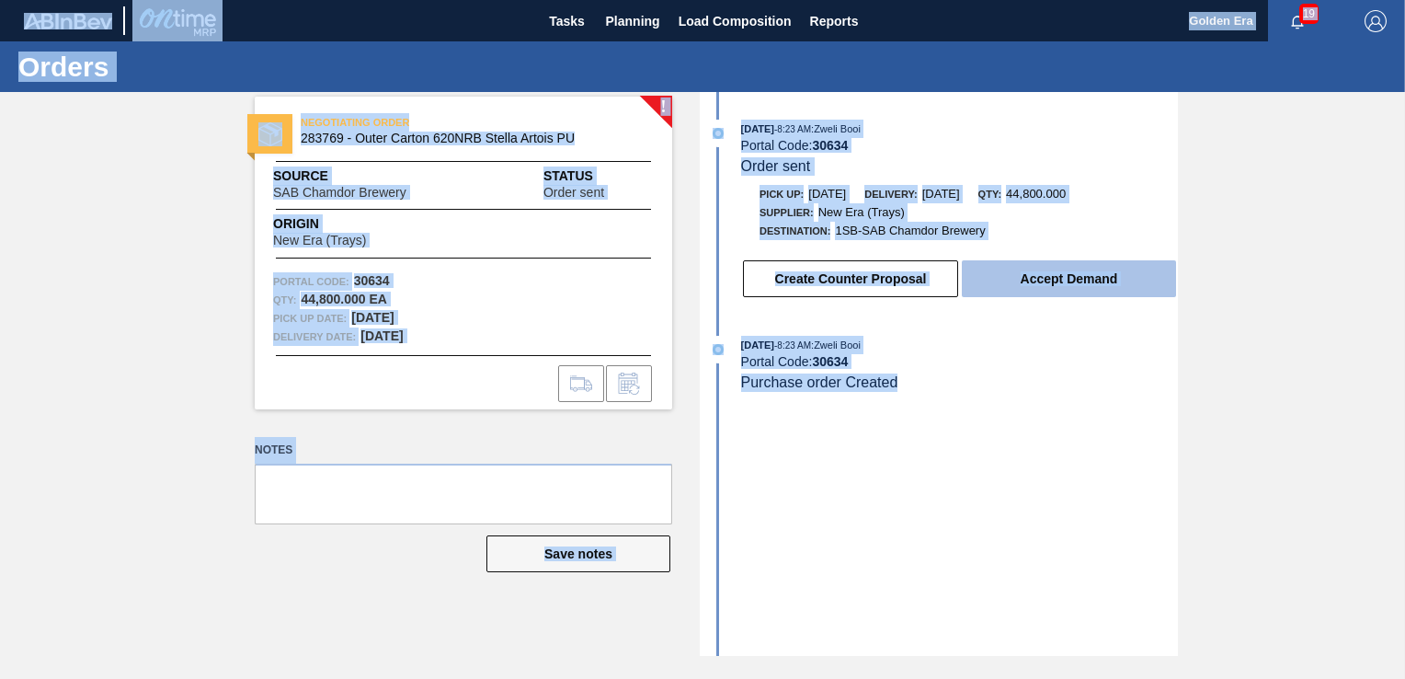
click at [1101, 285] on button "Accept Demand" at bounding box center [1069, 278] width 214 height 37
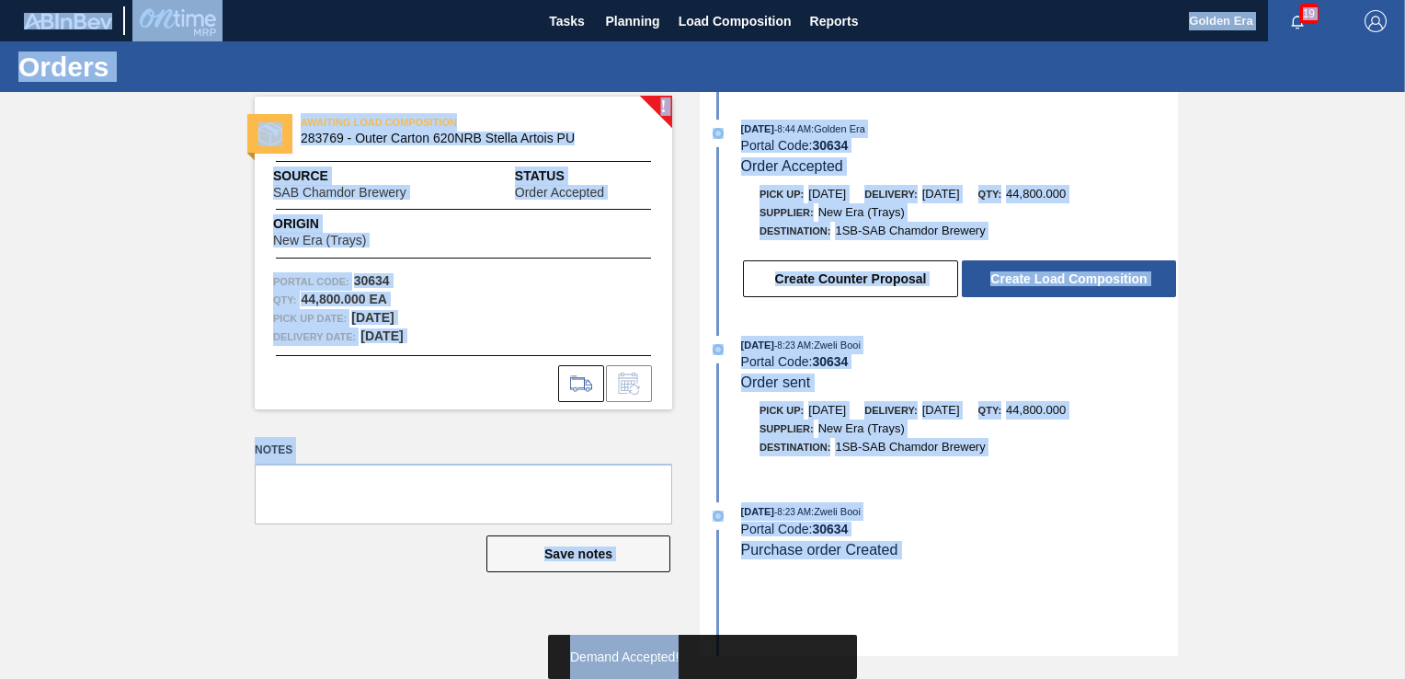
click at [1101, 285] on button "Create Load Composition" at bounding box center [1069, 278] width 214 height 37
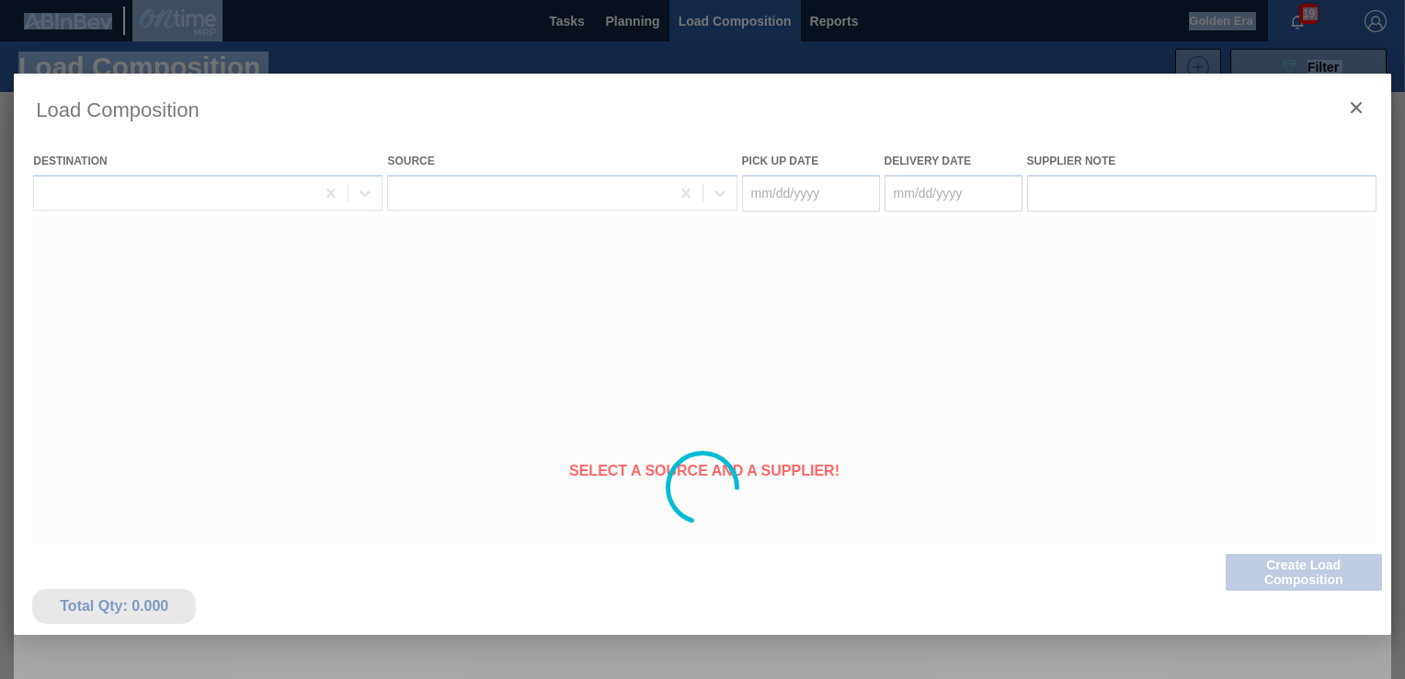
type Date "[DATE]"
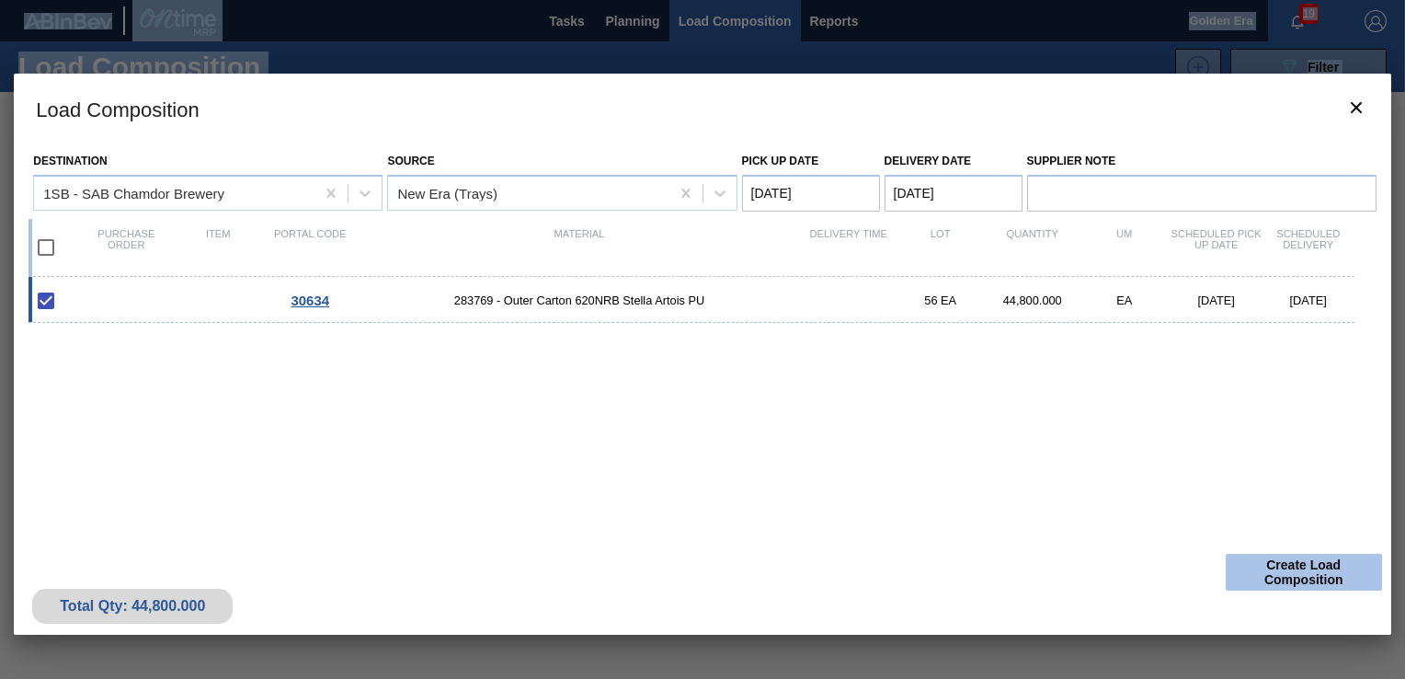
click at [1297, 572] on button "Create Load Composition" at bounding box center [1304, 572] width 156 height 37
